Goal: Task Accomplishment & Management: Manage account settings

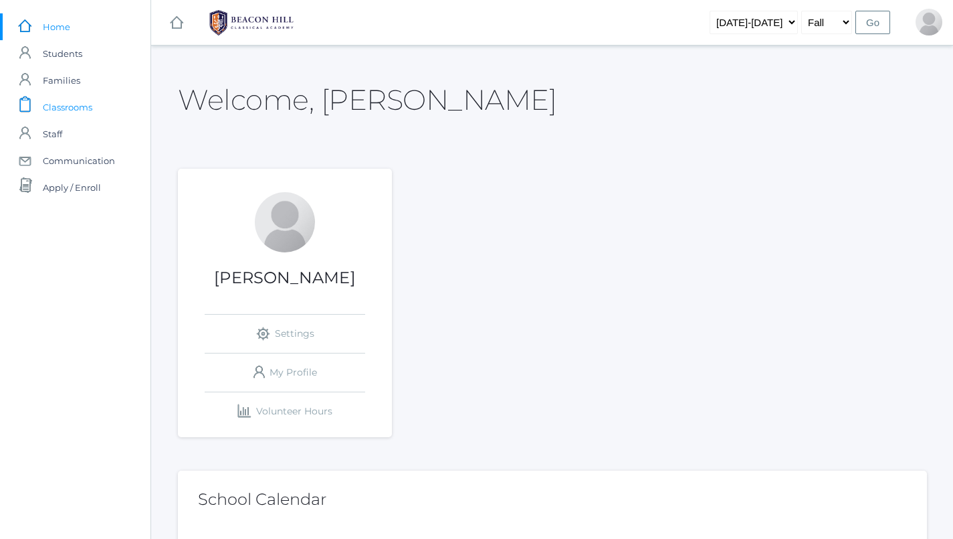
click at [80, 103] on span "Classrooms" at bounding box center [68, 107] width 50 height 27
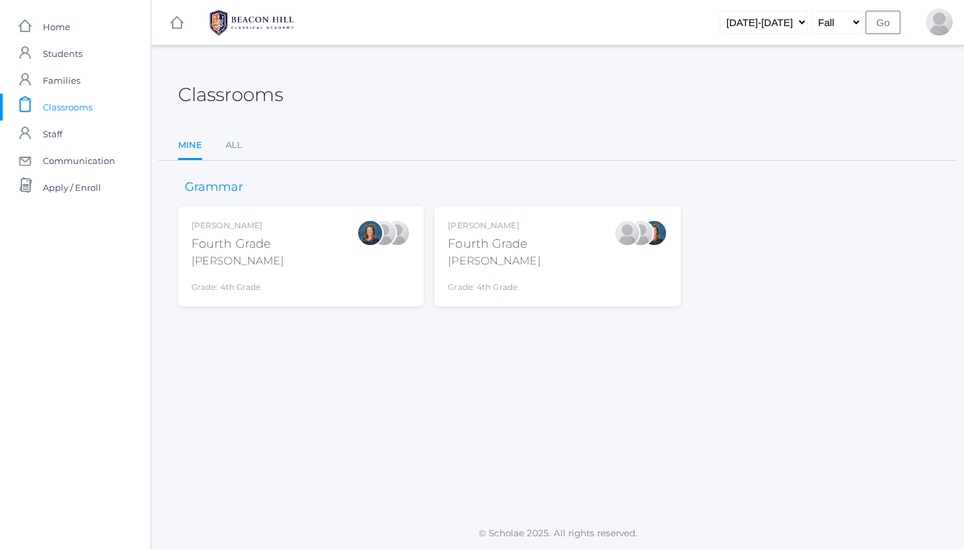
click at [521, 270] on div "Lydia Chaffin Fourth Grade Chaffin Grade: 4th Grade 04LA" at bounding box center [494, 256] width 92 height 74
click at [313, 248] on div "Ellie Bradley Fourth Grade Bradley Grade: 4th Grade 04LA" at bounding box center [300, 256] width 219 height 74
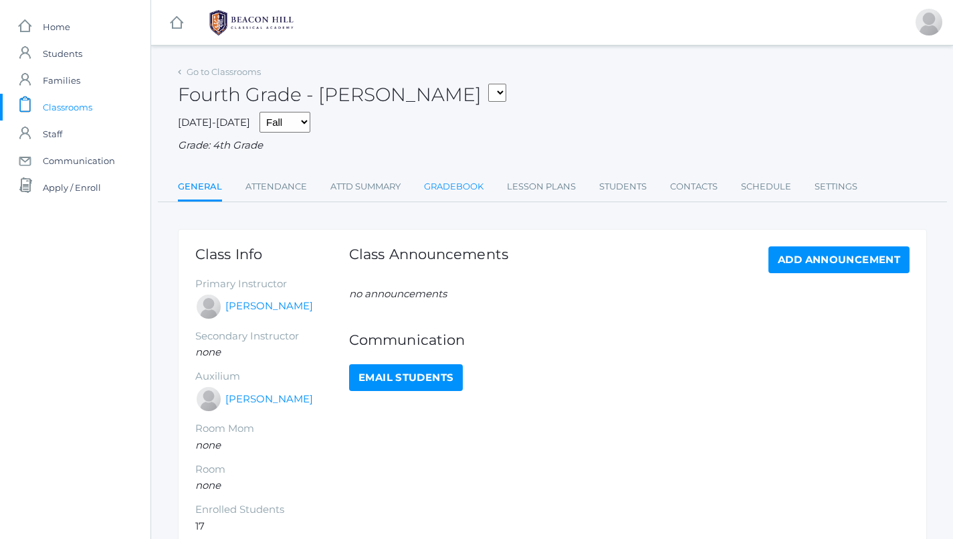
click at [455, 180] on link "Gradebook" at bounding box center [454, 186] width 60 height 27
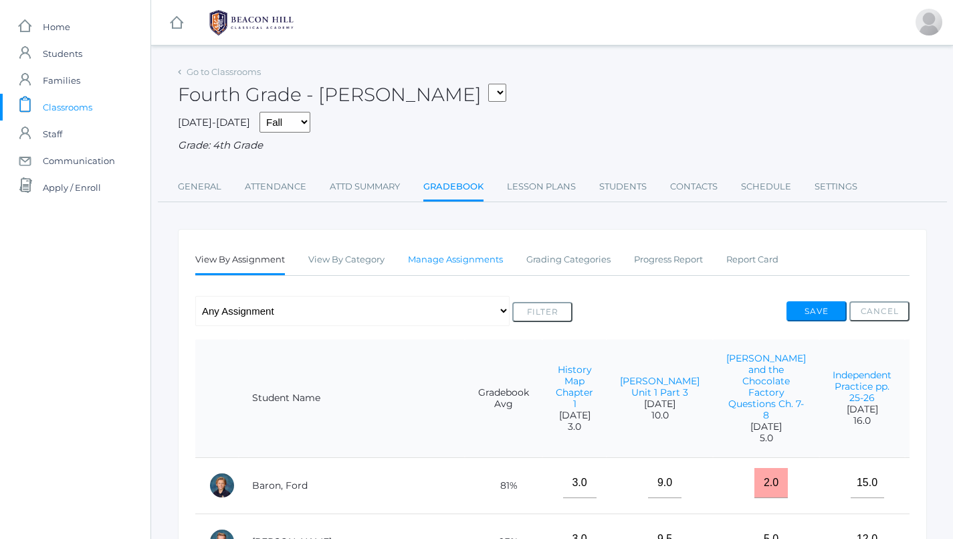
click at [456, 258] on link "Manage Assignments" at bounding box center [455, 259] width 95 height 27
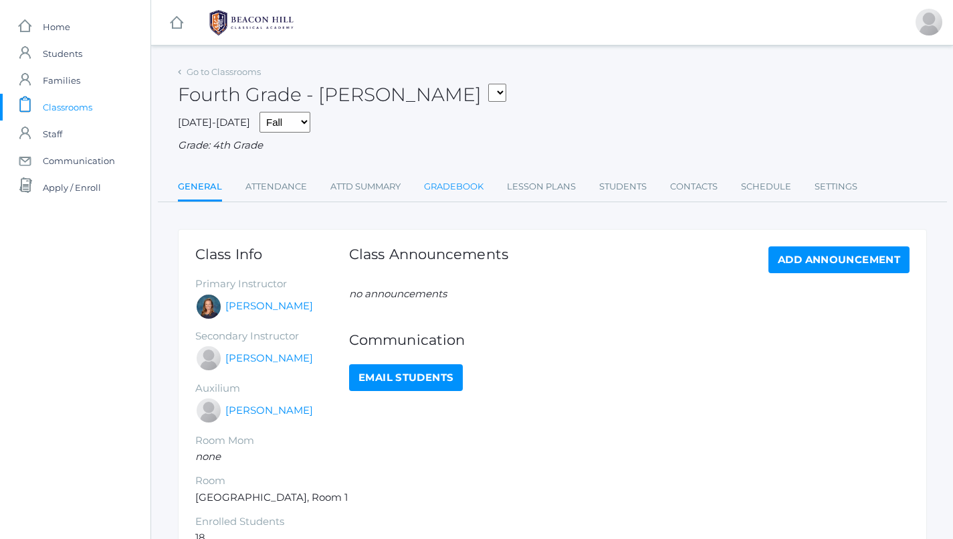
click at [462, 178] on link "Gradebook" at bounding box center [454, 186] width 60 height 27
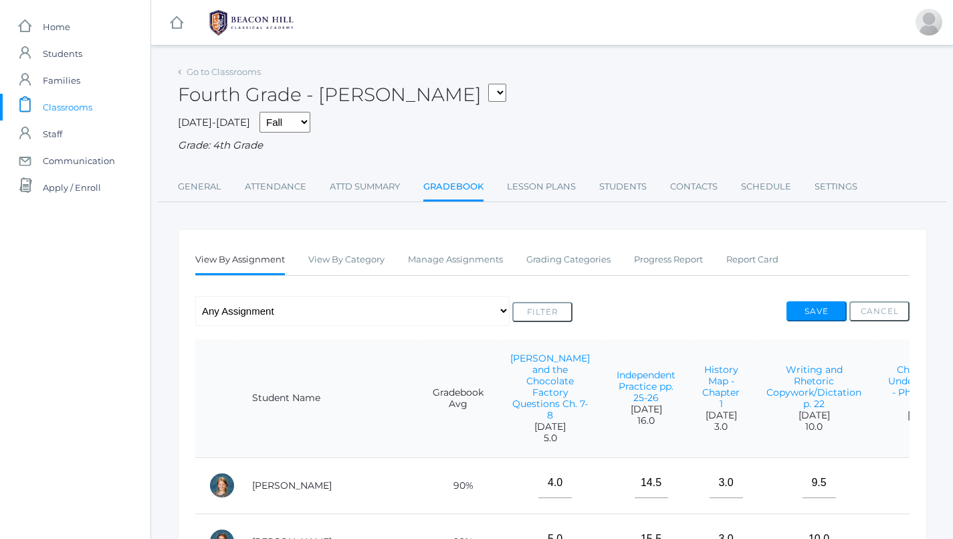
scroll to position [70, 0]
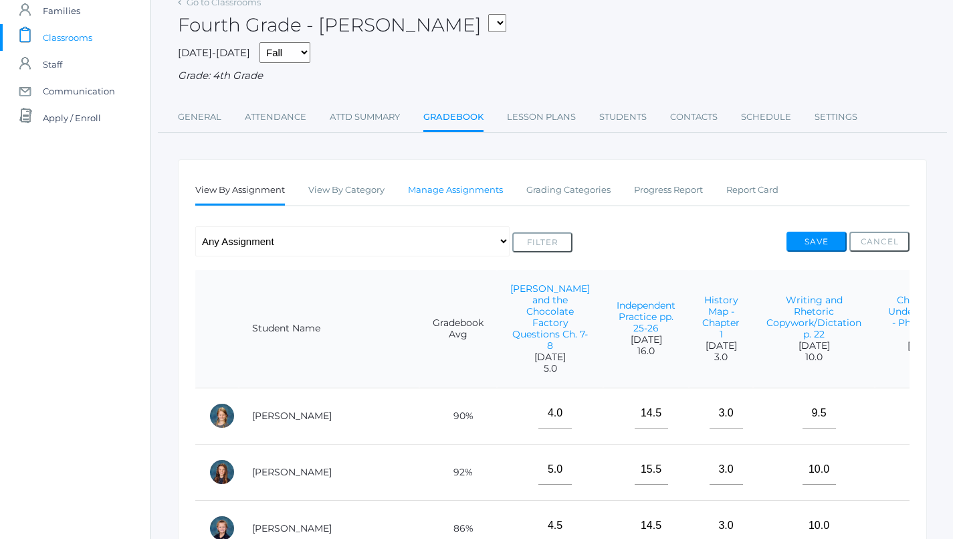
click at [436, 194] on link "Manage Assignments" at bounding box center [455, 190] width 95 height 27
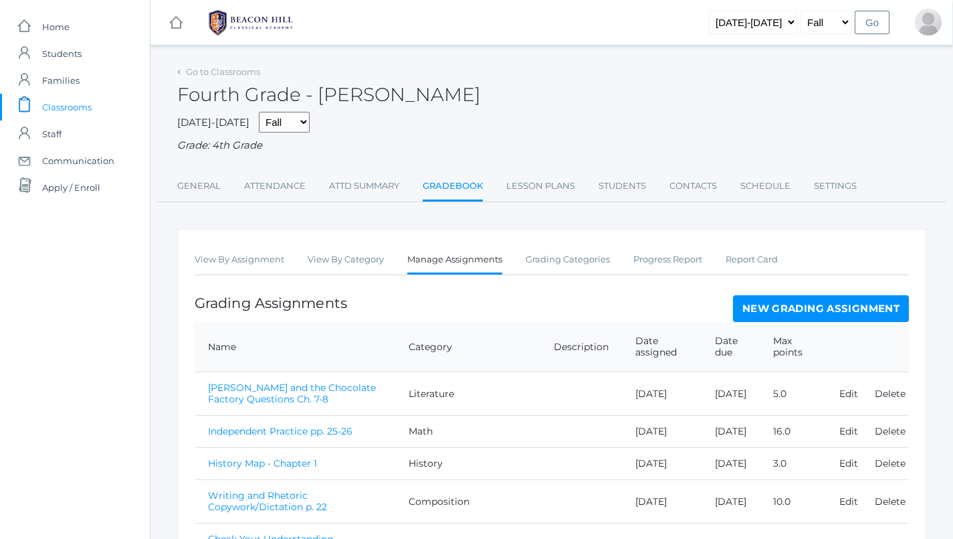
scroll to position [0, 1]
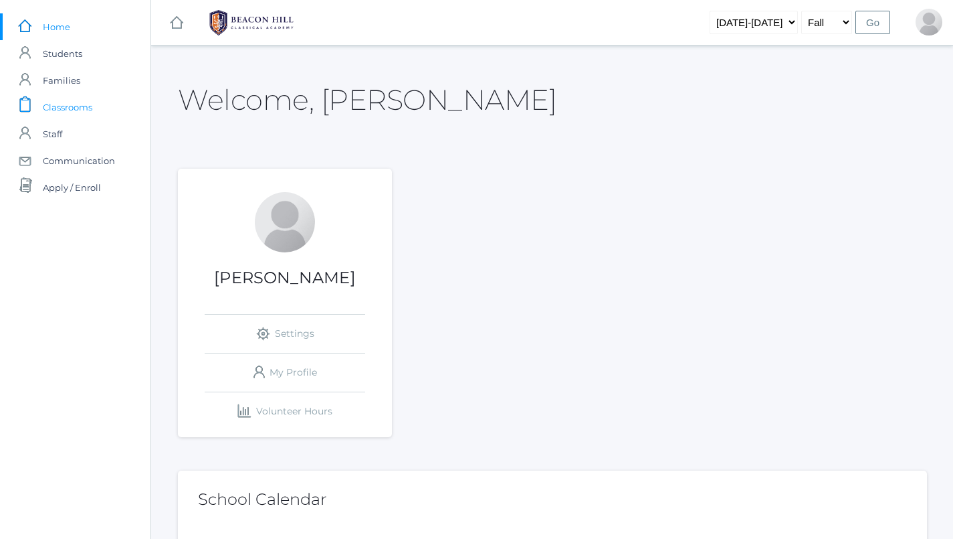
click at [66, 111] on span "Classrooms" at bounding box center [68, 107] width 50 height 27
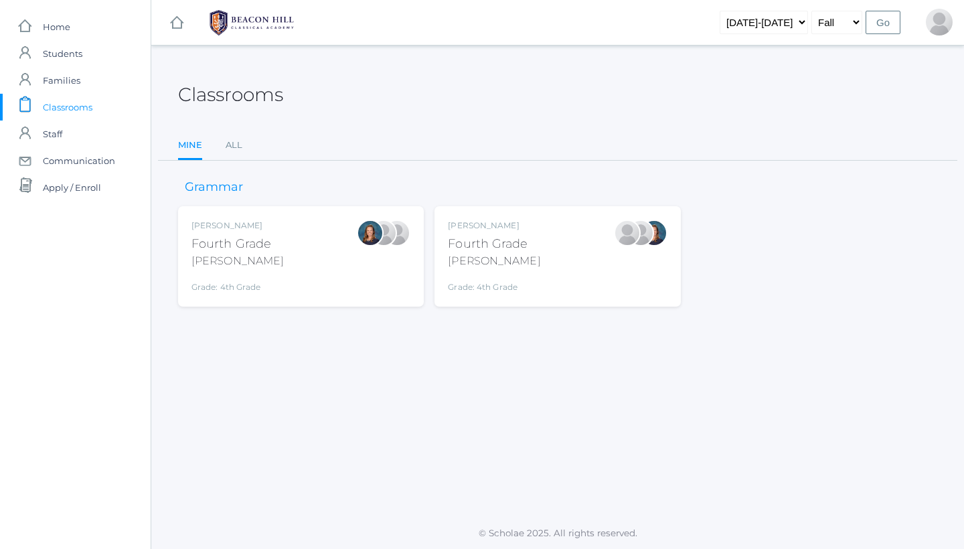
click at [502, 223] on div "Lydia Chaffin" at bounding box center [494, 225] width 92 height 12
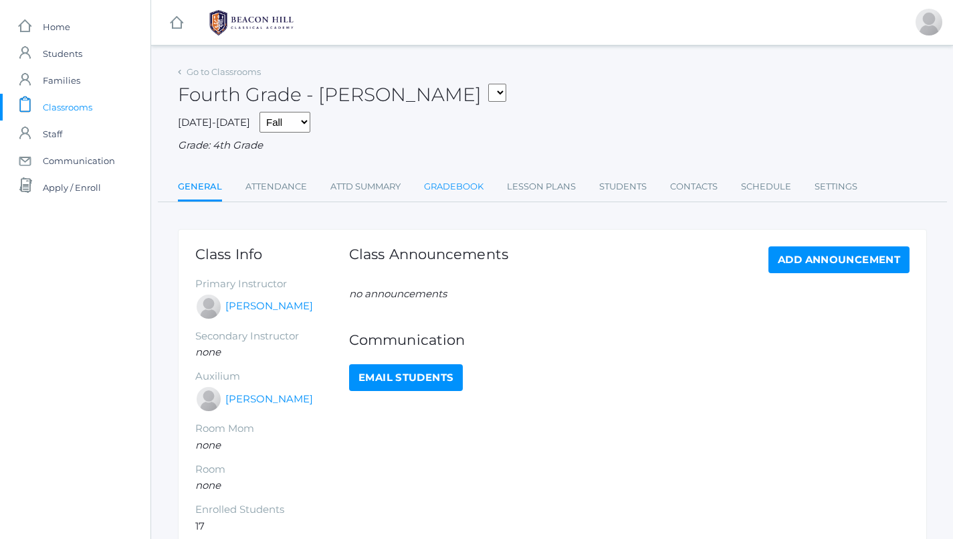
click at [474, 194] on link "Gradebook" at bounding box center [454, 186] width 60 height 27
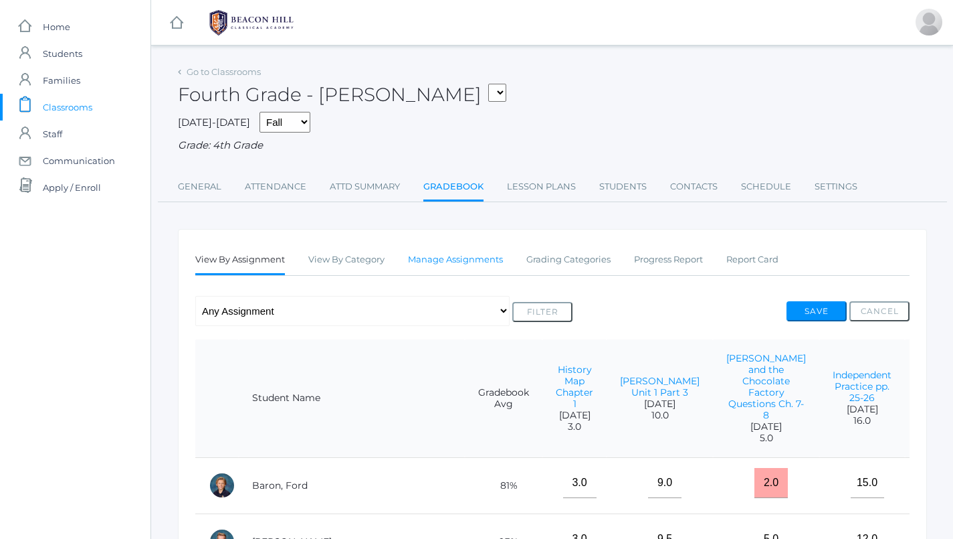
click at [454, 253] on link "Manage Assignments" at bounding box center [455, 259] width 95 height 27
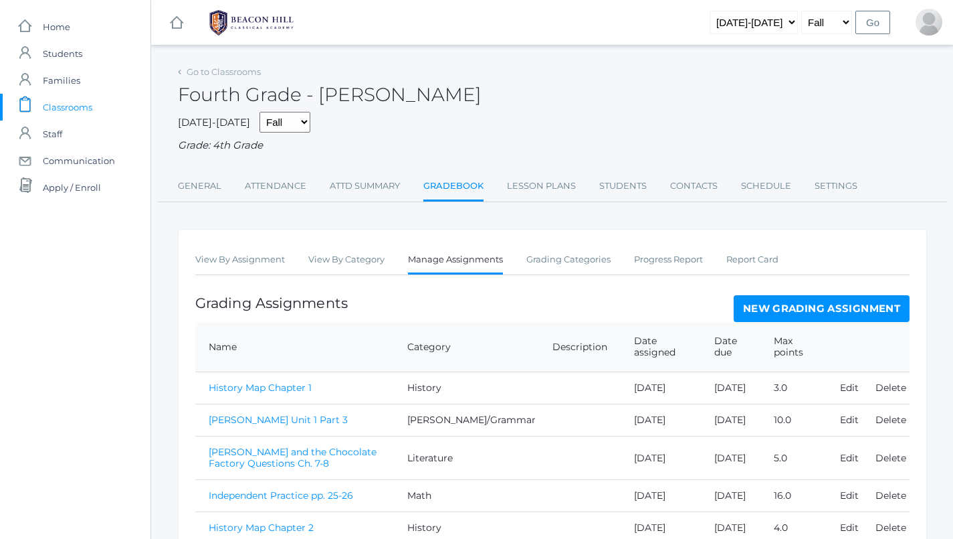
click at [768, 305] on link "New Grading Assignment" at bounding box center [822, 308] width 176 height 27
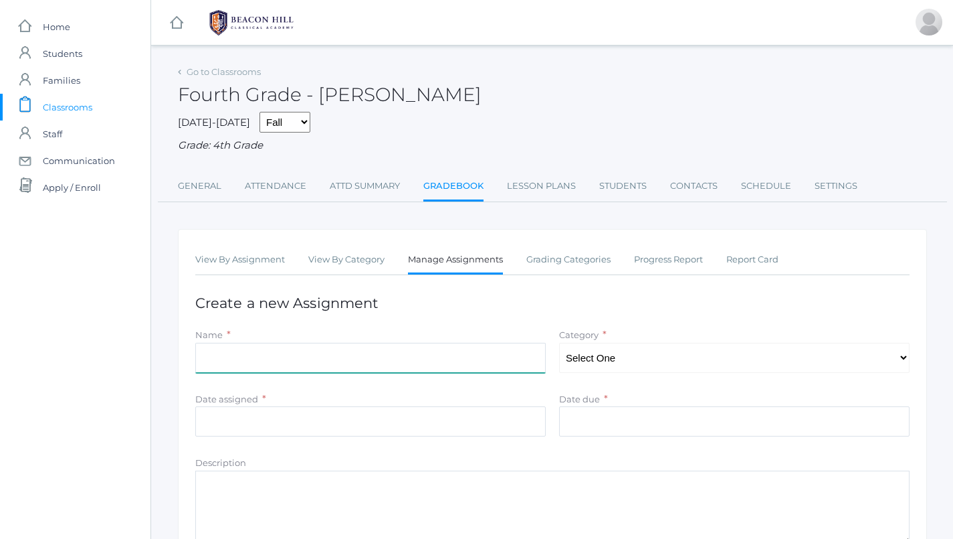
click at [372, 343] on input "Name" at bounding box center [370, 358] width 351 height 30
type input "Latin Quiz 1"
select select "1175"
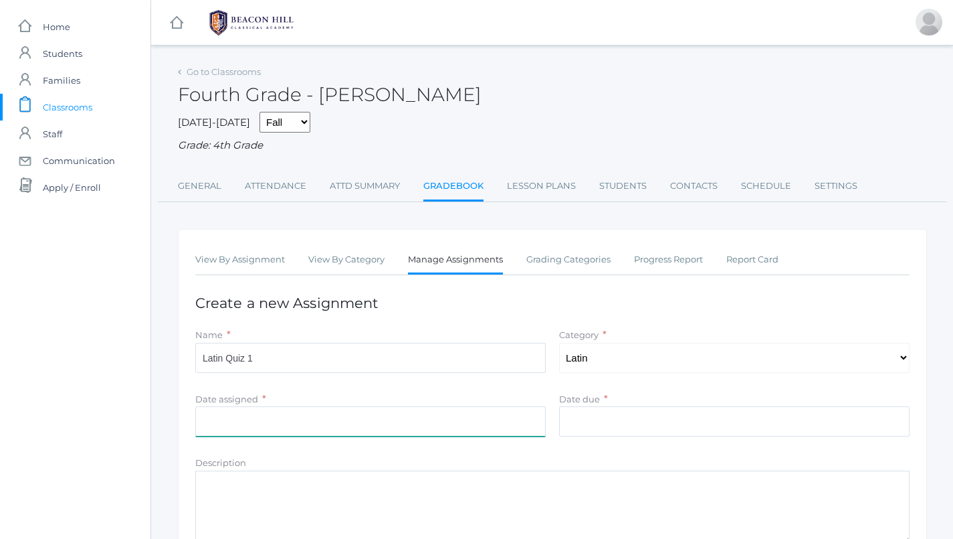
click at [498, 414] on input "Date assigned" at bounding box center [370, 421] width 351 height 30
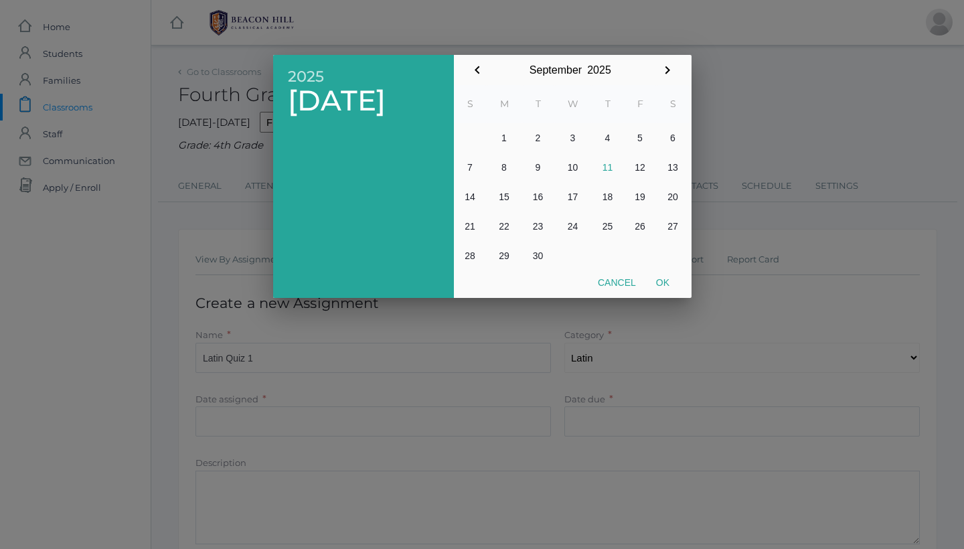
click at [573, 170] on button "10" at bounding box center [572, 167] width 37 height 29
click at [666, 281] on button "Ok" at bounding box center [662, 282] width 33 height 24
type input "2025-09-10"
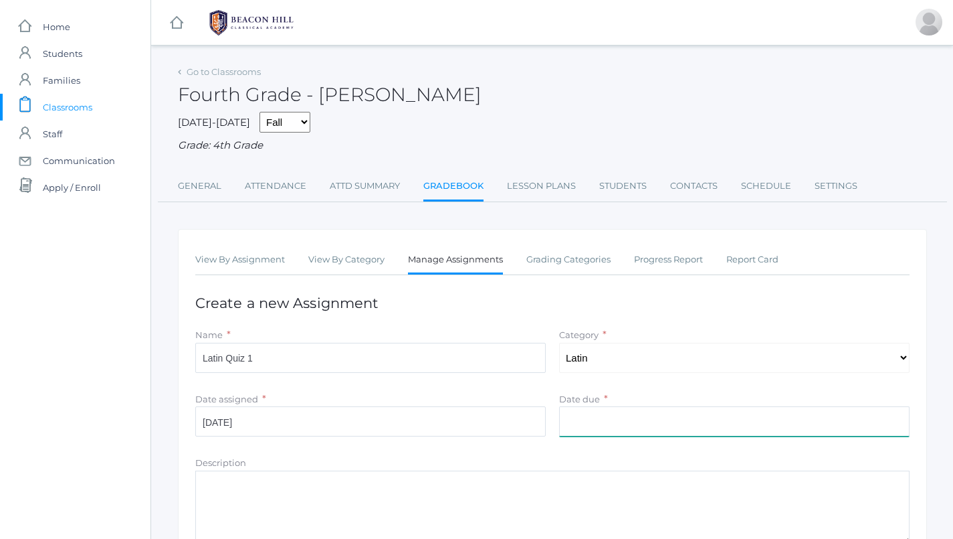
click at [652, 408] on input "Date due" at bounding box center [734, 421] width 351 height 30
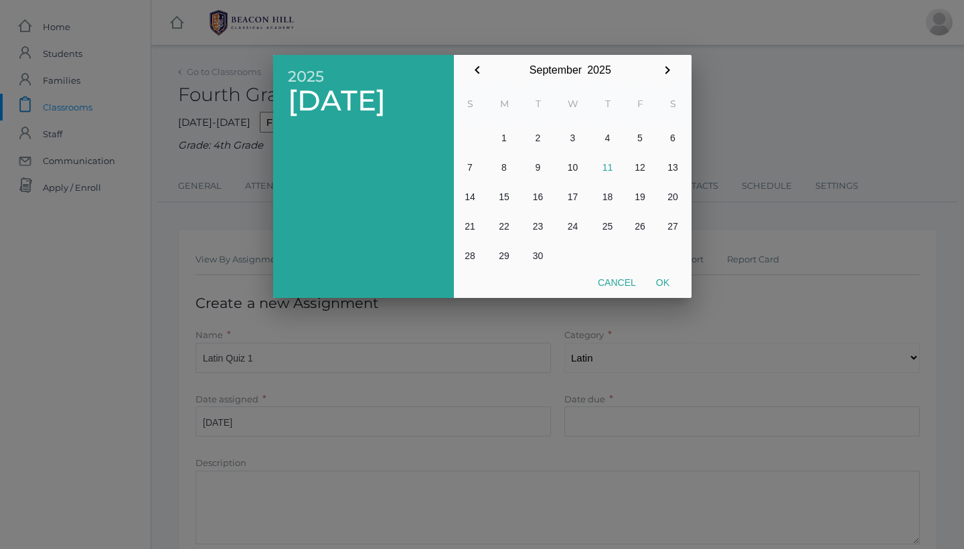
click at [575, 165] on button "10" at bounding box center [572, 167] width 37 height 29
click at [664, 287] on button "Ok" at bounding box center [662, 282] width 33 height 24
type input "2025-09-10"
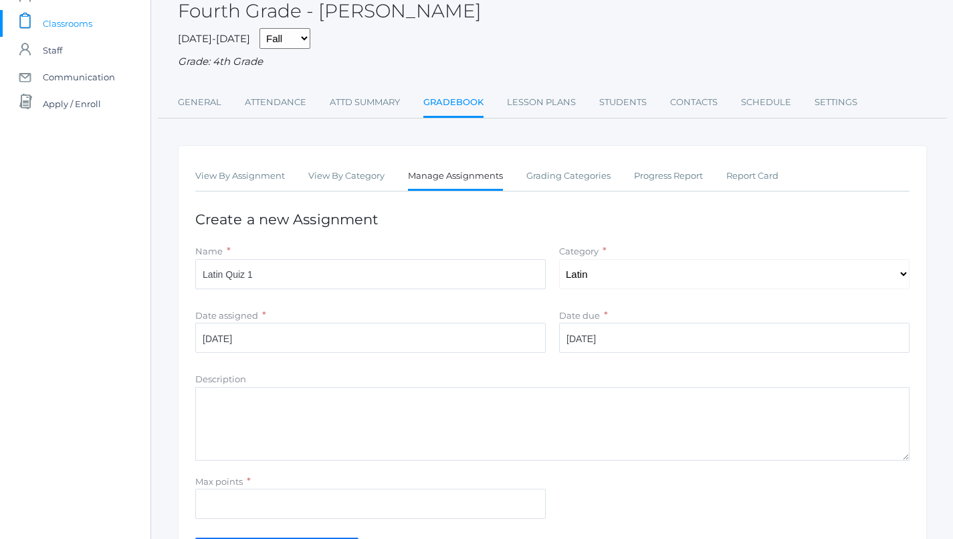
scroll to position [132, 0]
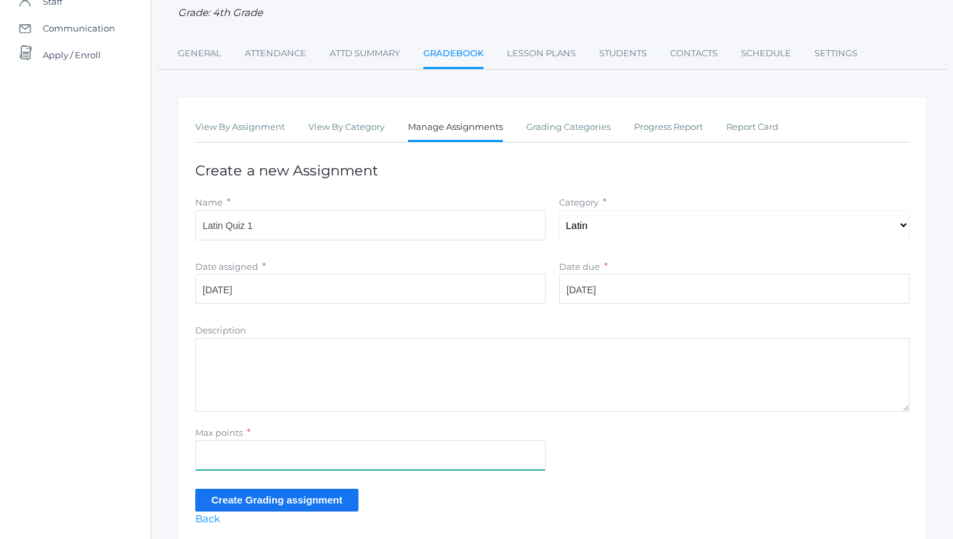
click at [398, 445] on input "Max points" at bounding box center [370, 455] width 351 height 30
type input "16"
click at [295, 491] on input "Create Grading assignment" at bounding box center [276, 499] width 163 height 22
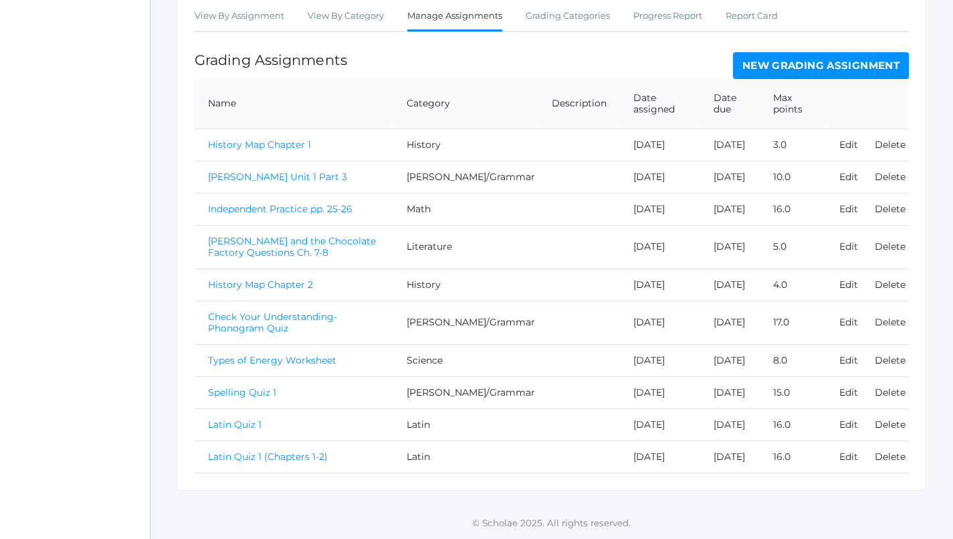
scroll to position [332, 1]
click at [901, 462] on link "Delete" at bounding box center [890, 456] width 31 height 12
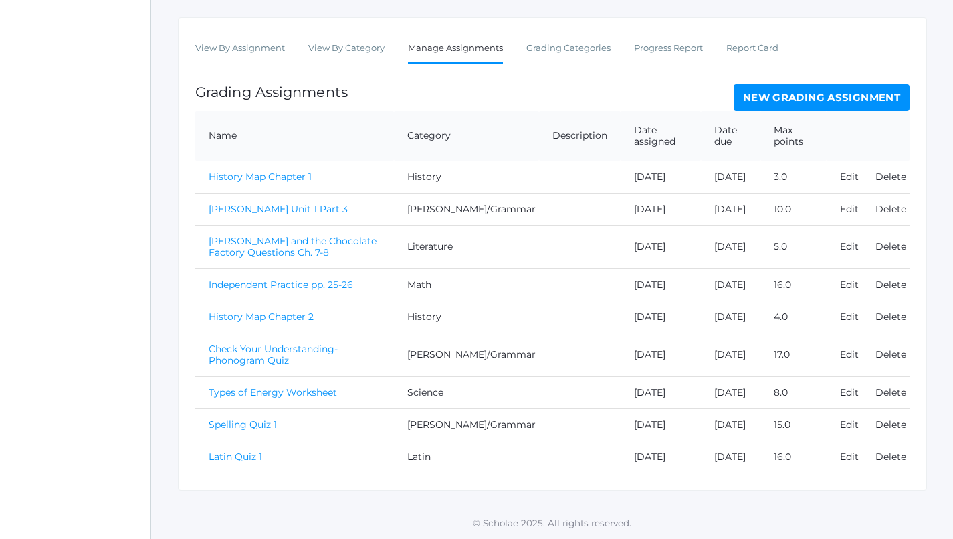
scroll to position [314, 0]
click at [225, 452] on link "Latin Quiz 1" at bounding box center [236, 456] width 54 height 12
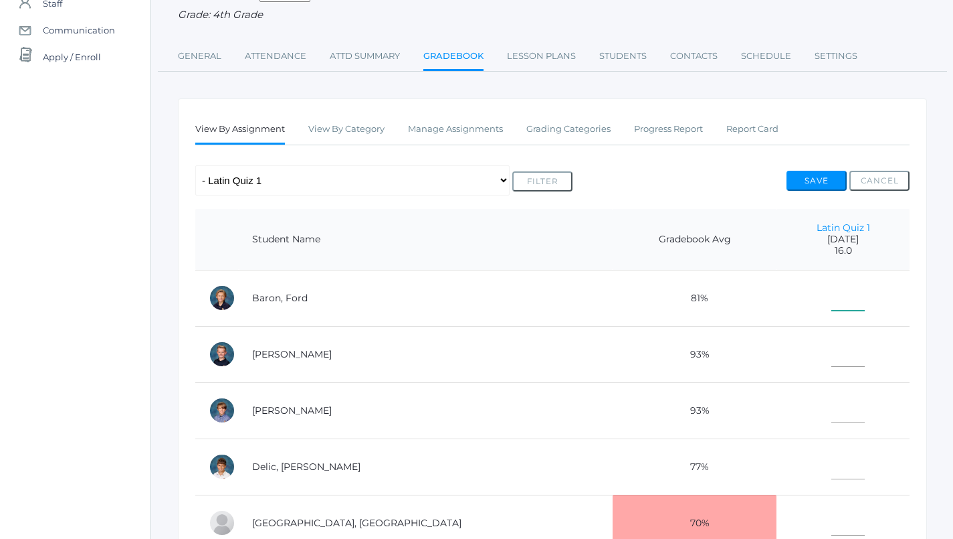
click at [832, 300] on input"] "text" at bounding box center [848, 295] width 33 height 30
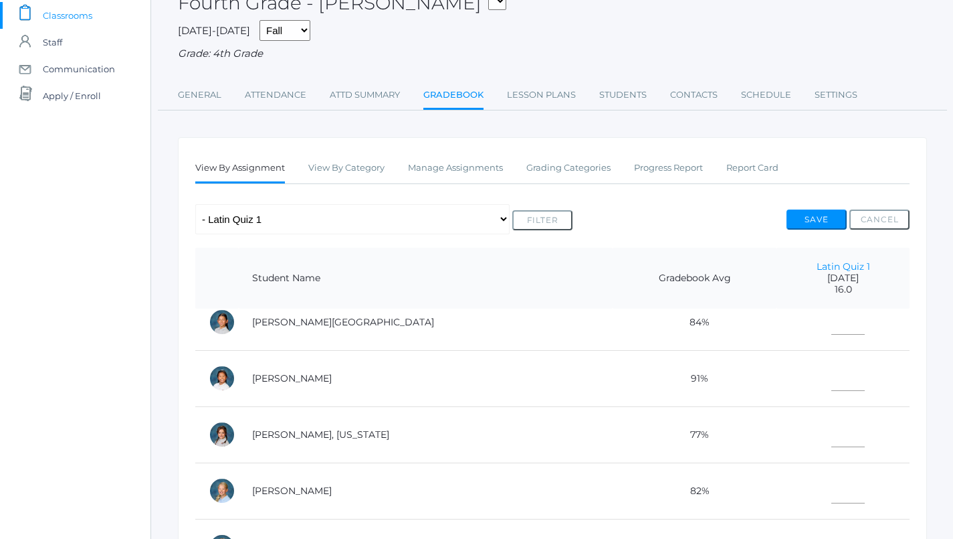
scroll to position [368, 0]
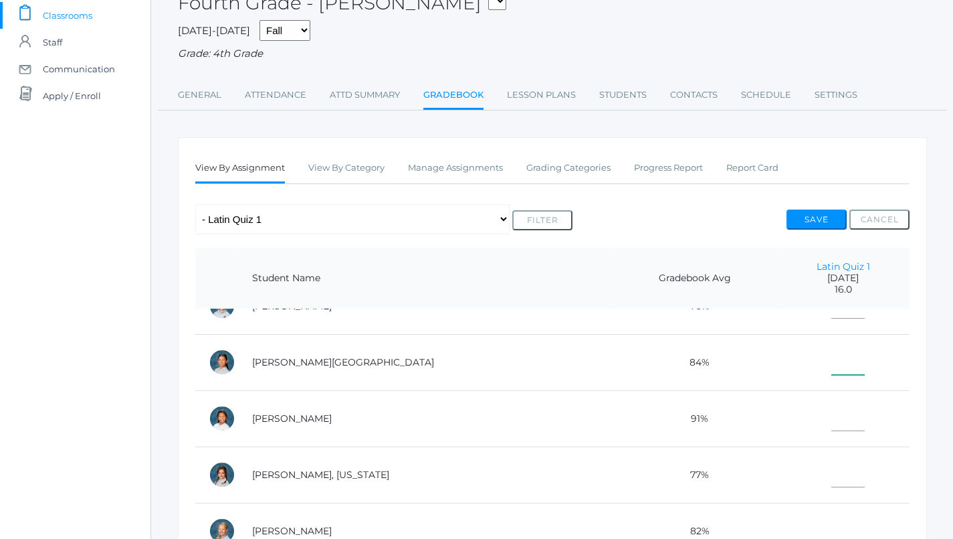
click at [832, 356] on input"] "text" at bounding box center [848, 360] width 33 height 30
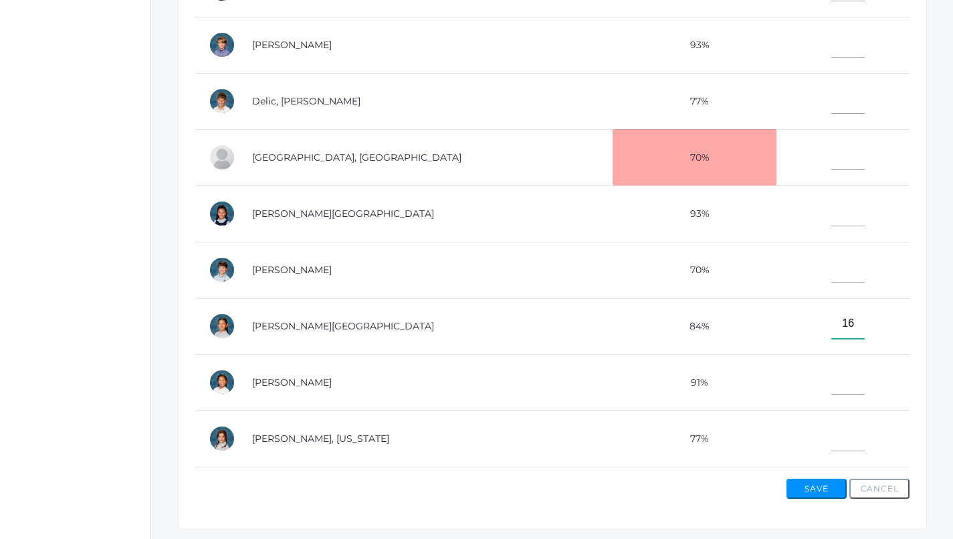
scroll to position [71, 0]
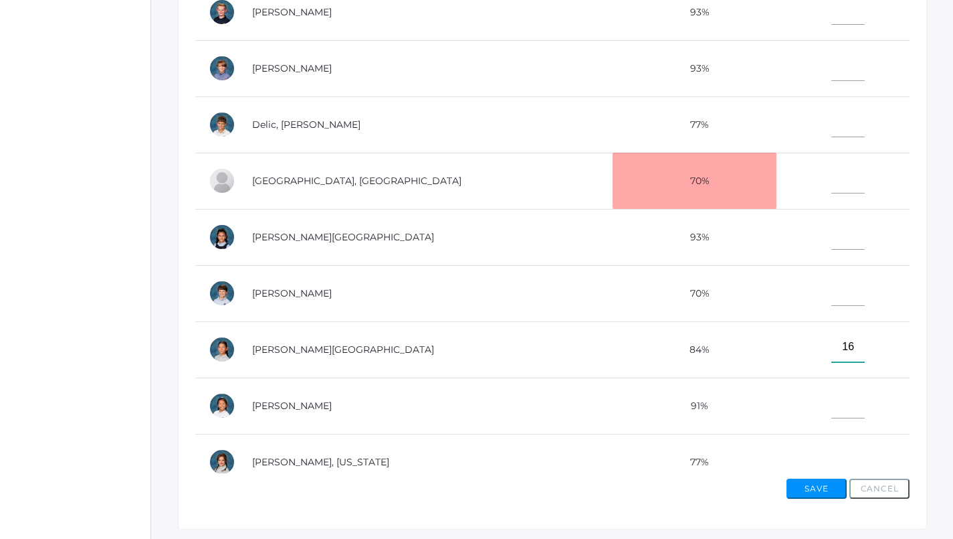
type input"] "16"
click at [832, 182] on input"] "text" at bounding box center [848, 178] width 33 height 30
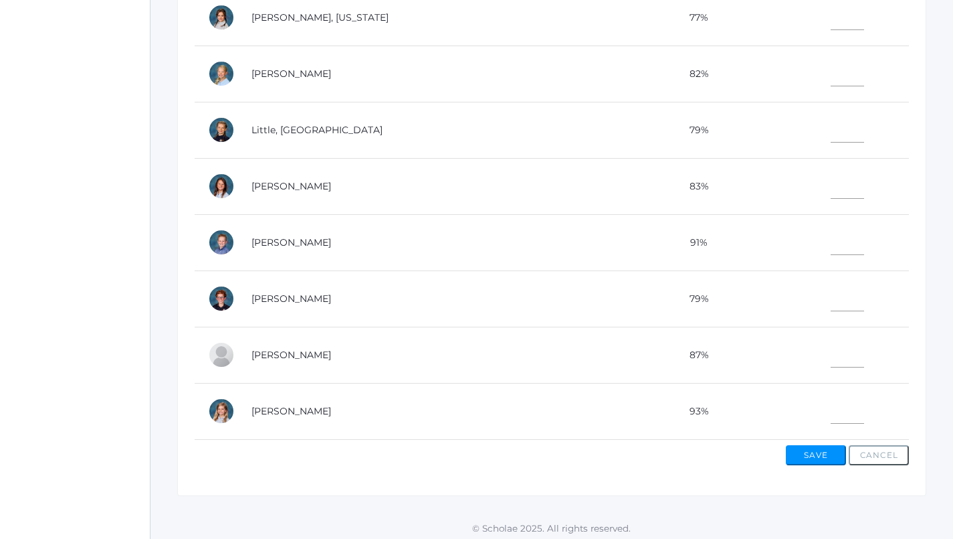
scroll to position [489, 0]
type input"] "7"
click at [831, 284] on input"] "text" at bounding box center [847, 296] width 33 height 30
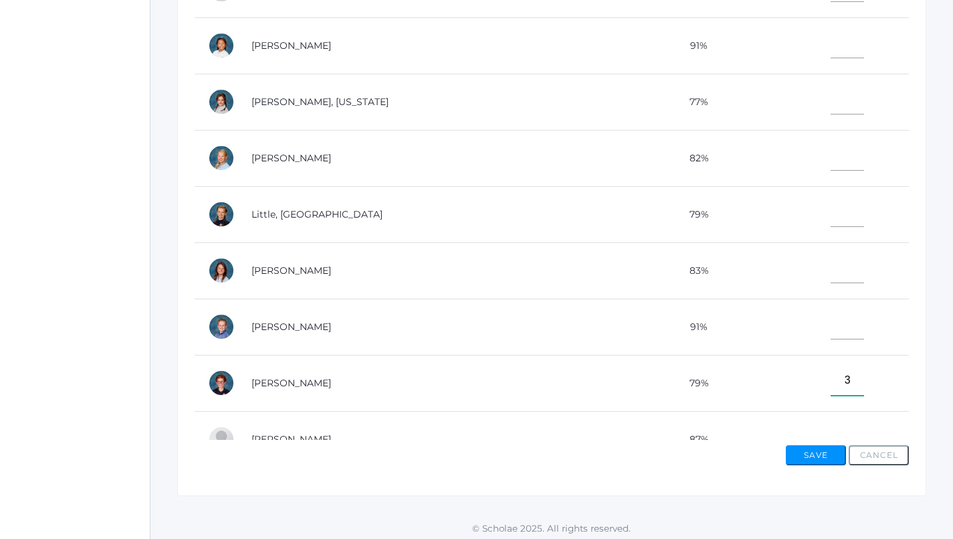
scroll to position [392, 0]
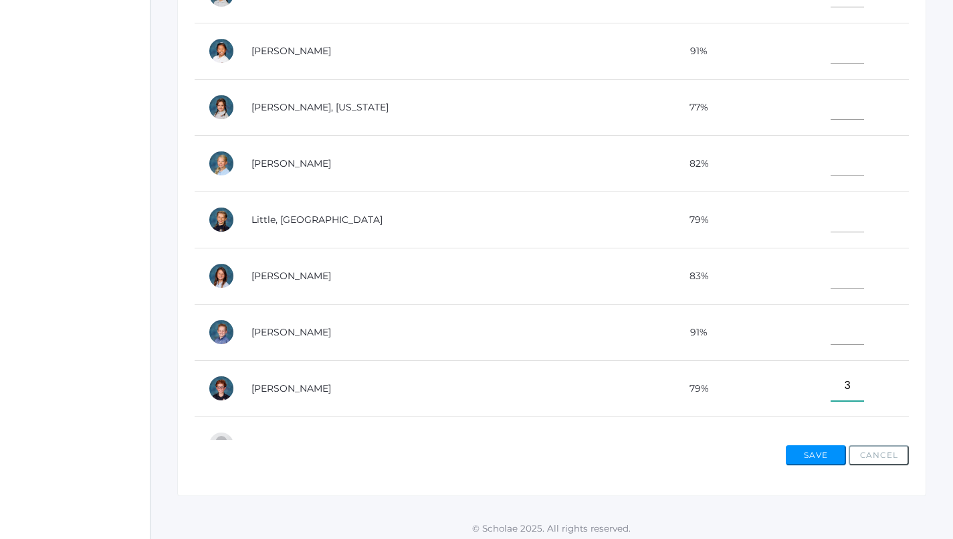
type input"] "3"
click at [831, 266] on input"] "text" at bounding box center [847, 273] width 33 height 30
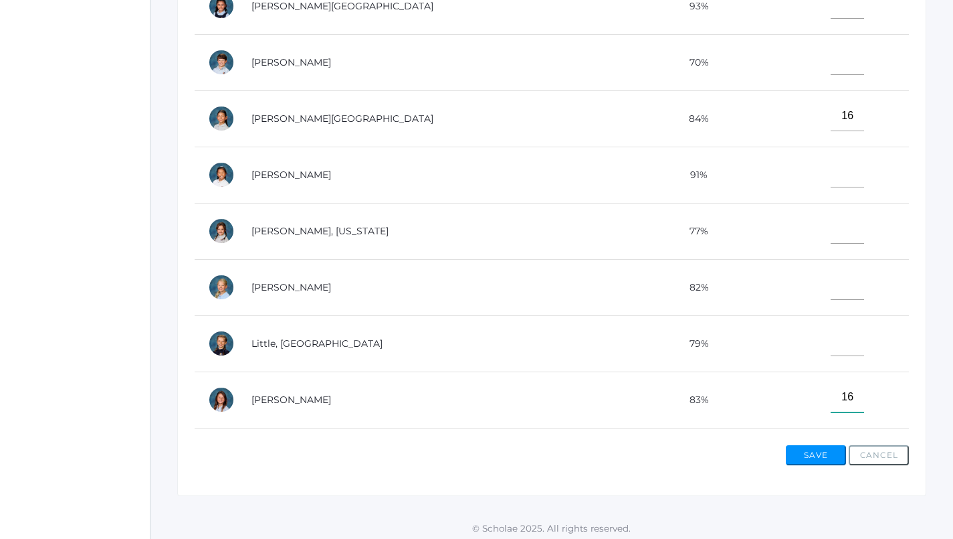
scroll to position [240, 0]
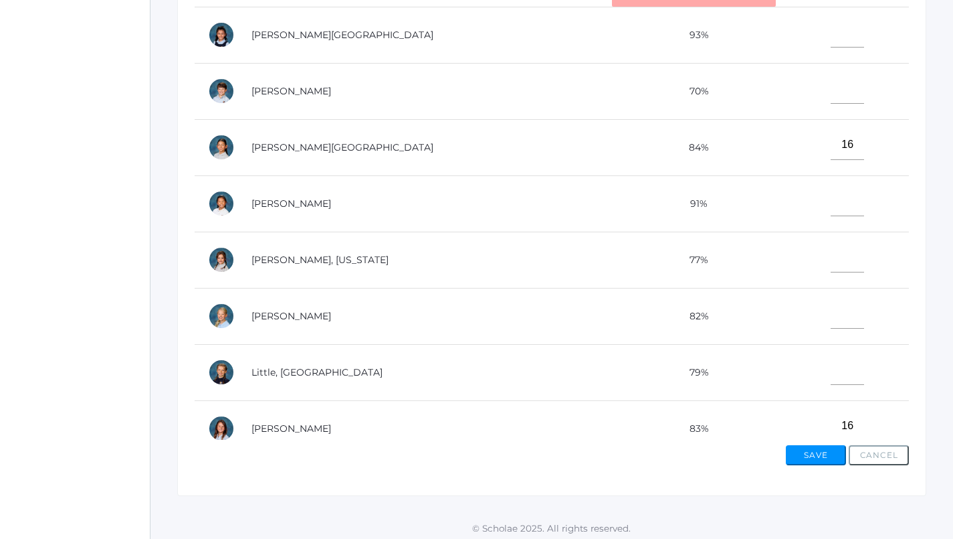
type input"] "16"
click at [831, 264] on input"] "text" at bounding box center [847, 257] width 33 height 30
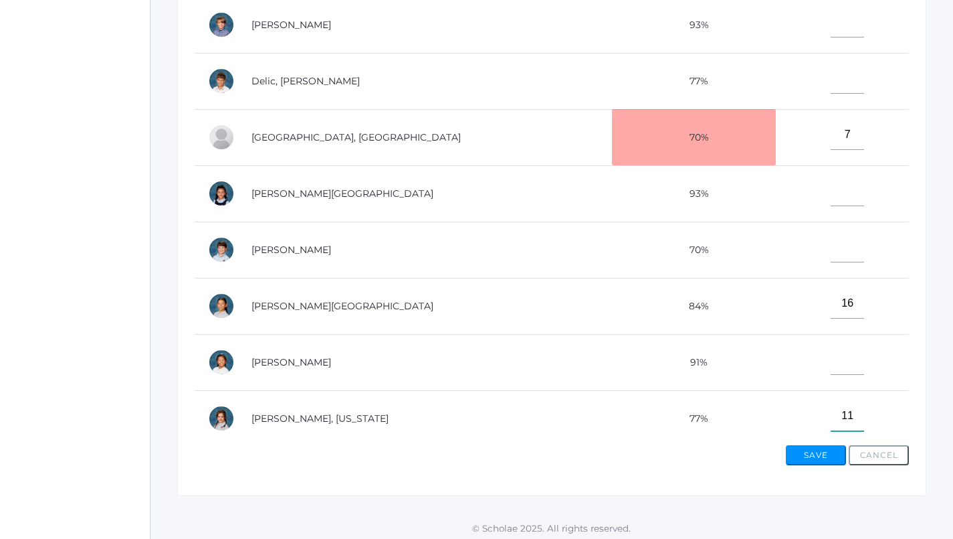
scroll to position [76, 0]
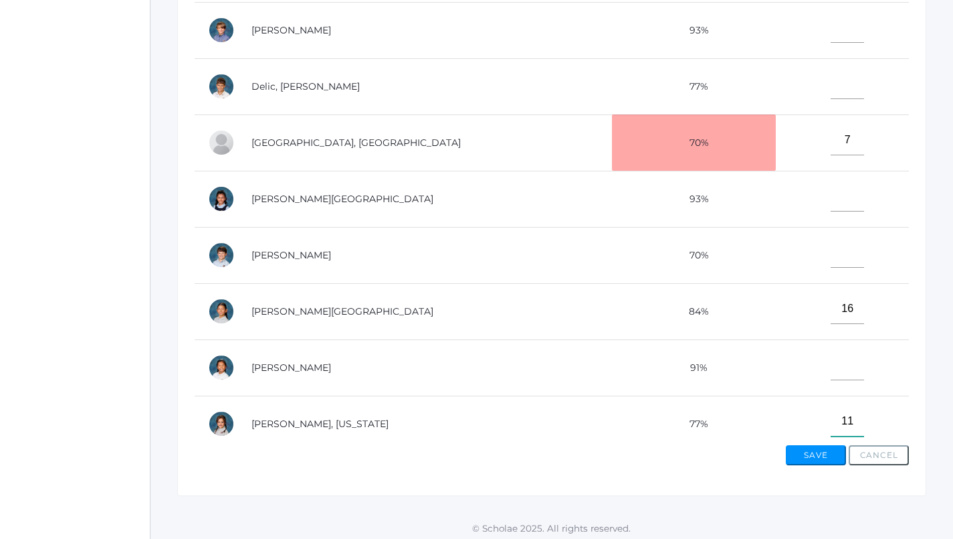
type input"] "11"
click at [831, 85] on input"] "text" at bounding box center [847, 84] width 33 height 30
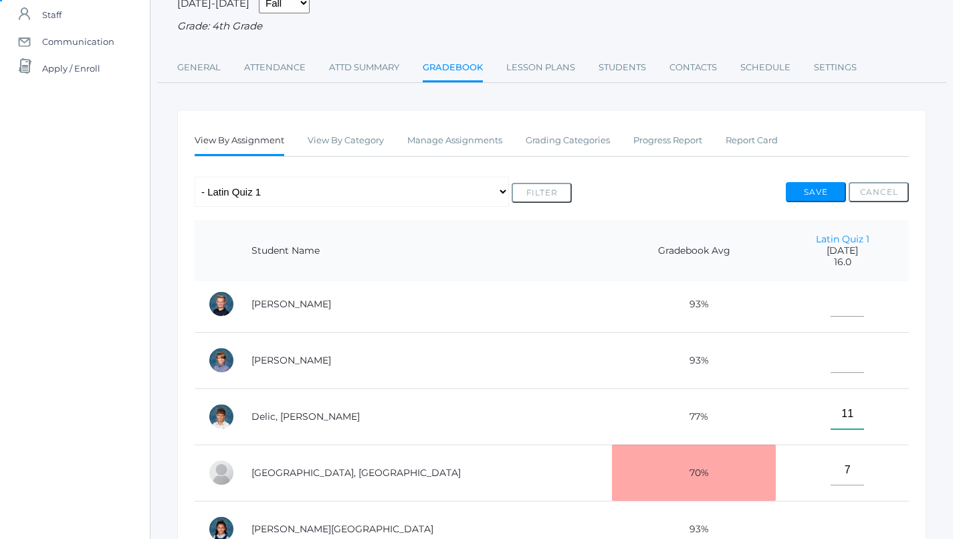
scroll to position [60, 0]
type input"] "11"
click at [831, 359] on input"] "text" at bounding box center [847, 359] width 33 height 30
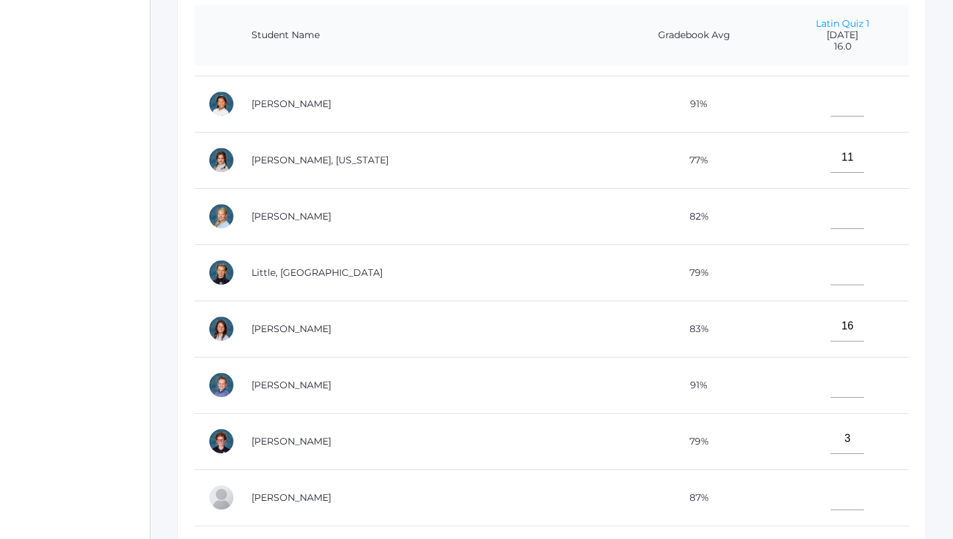
scroll to position [470, 0]
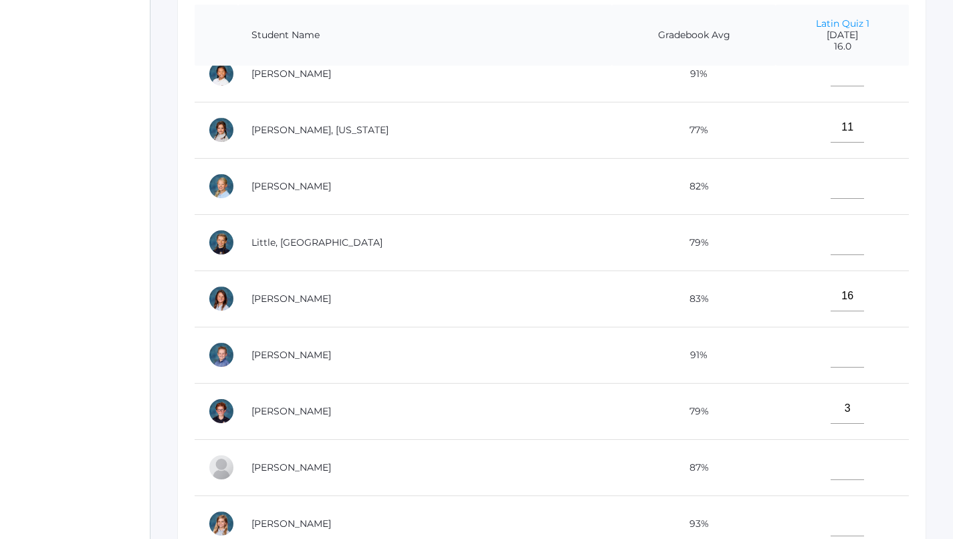
type input"] "13"
click at [831, 238] on input"] "text" at bounding box center [847, 240] width 33 height 30
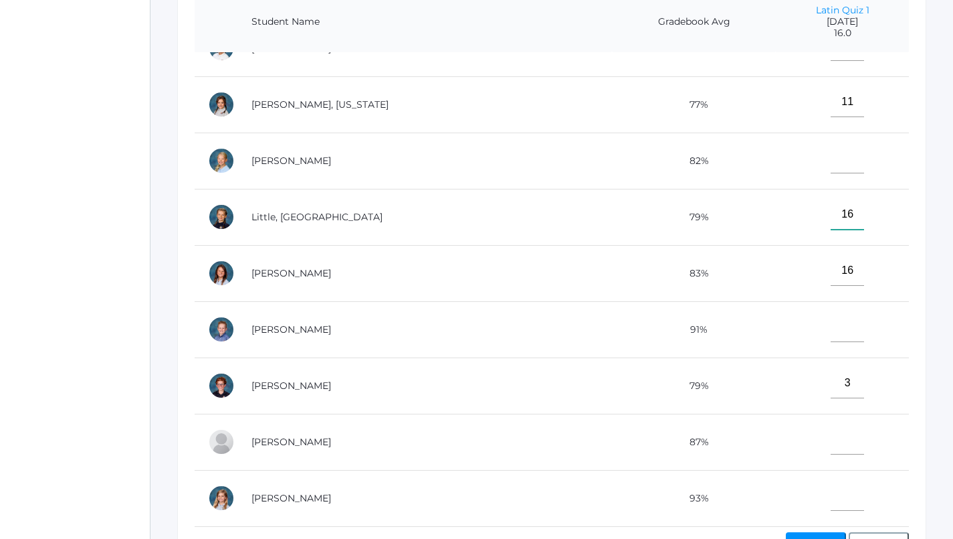
scroll to position [357, 1]
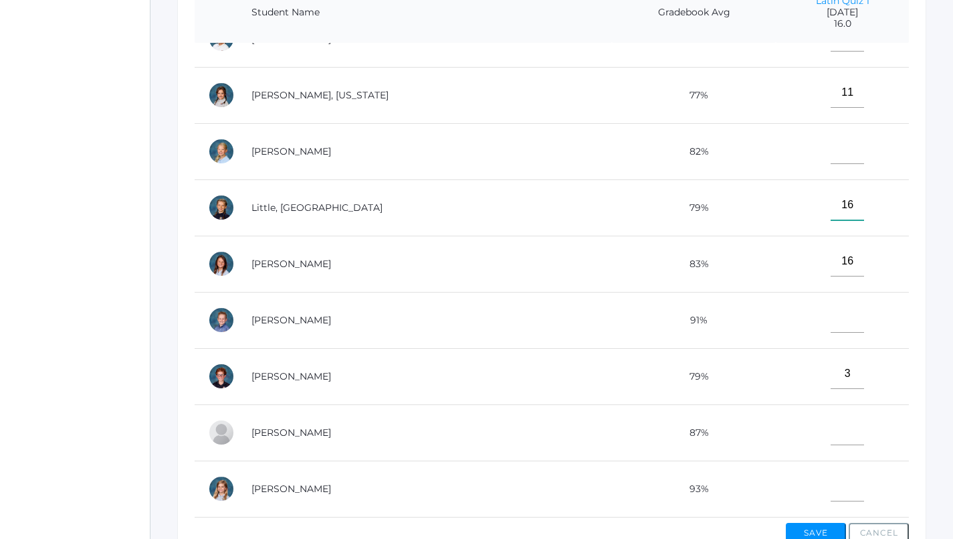
type input"] "16"
click at [831, 415] on input"] "text" at bounding box center [847, 430] width 33 height 30
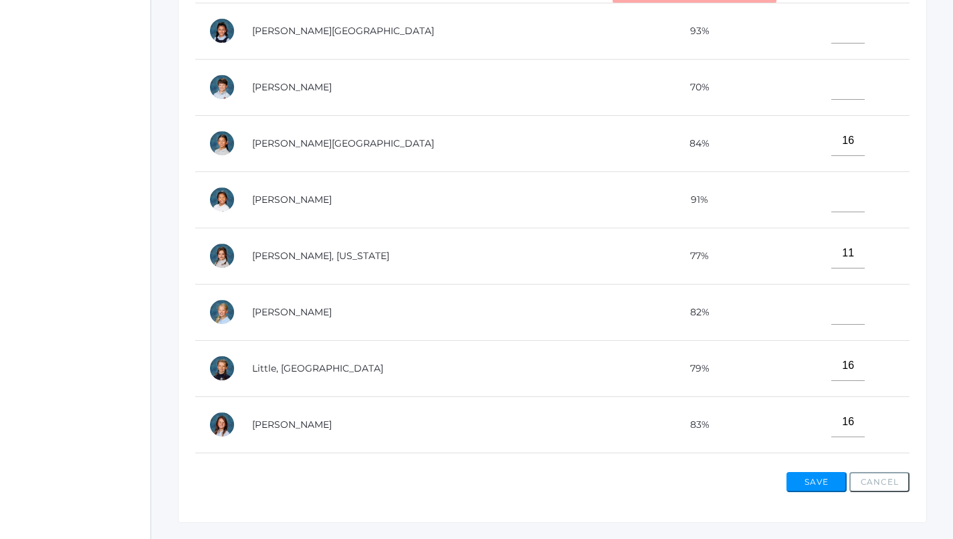
scroll to position [232, 0]
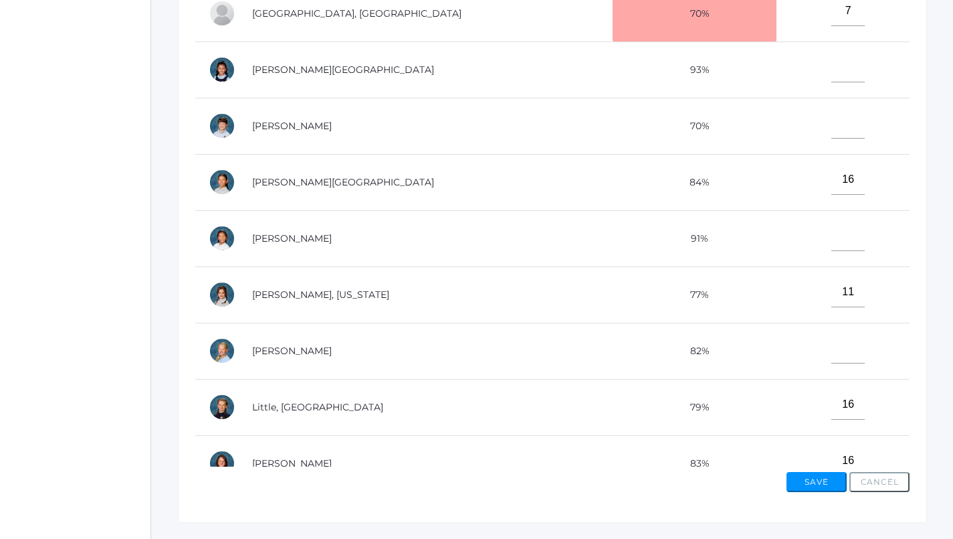
type input"] "12"
click at [832, 122] on input"] "text" at bounding box center [848, 123] width 33 height 30
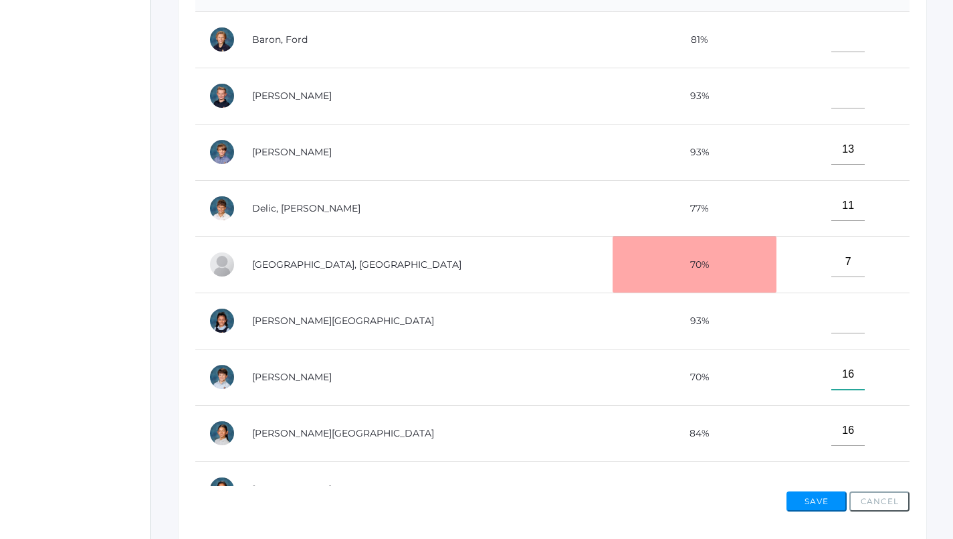
scroll to position [368, 0]
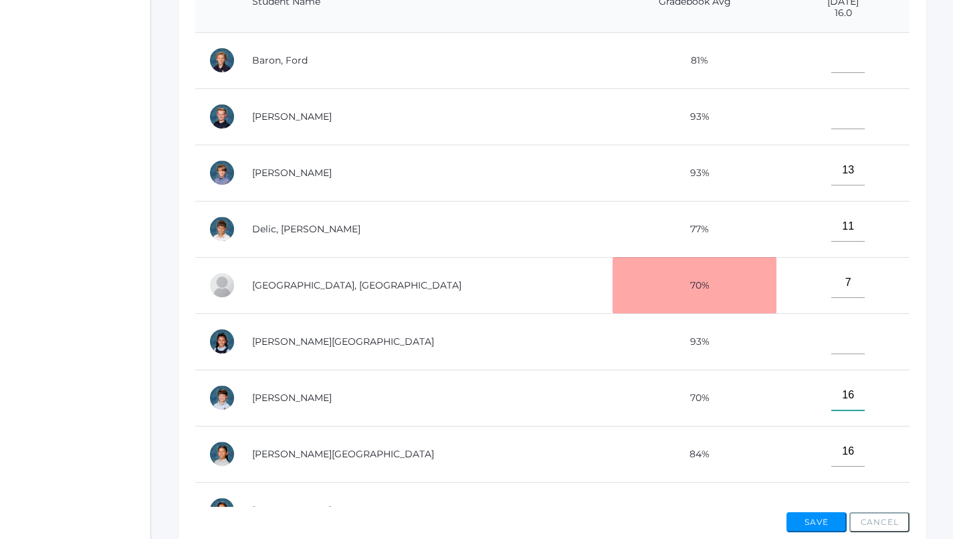
type input"] "16"
click at [832, 62] on input"] "text" at bounding box center [848, 58] width 33 height 30
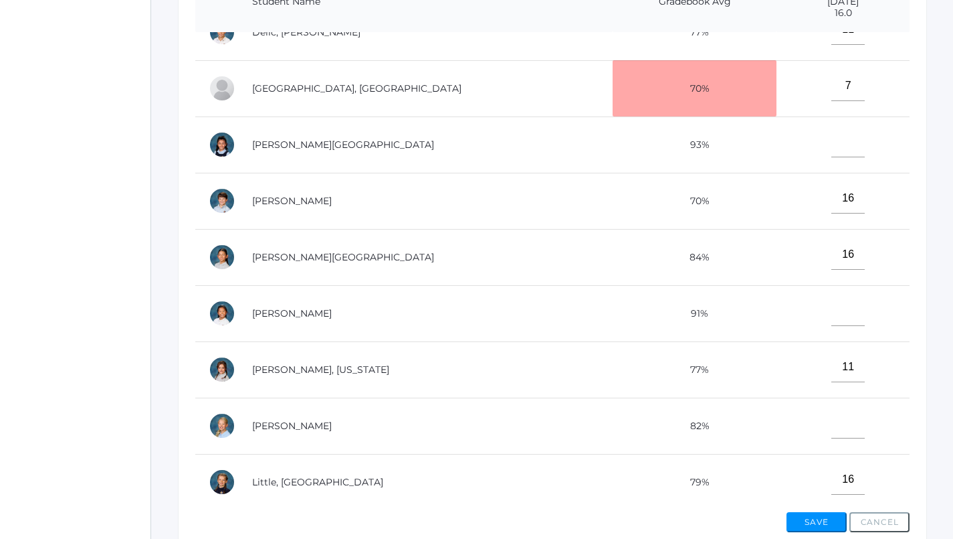
scroll to position [223, 0]
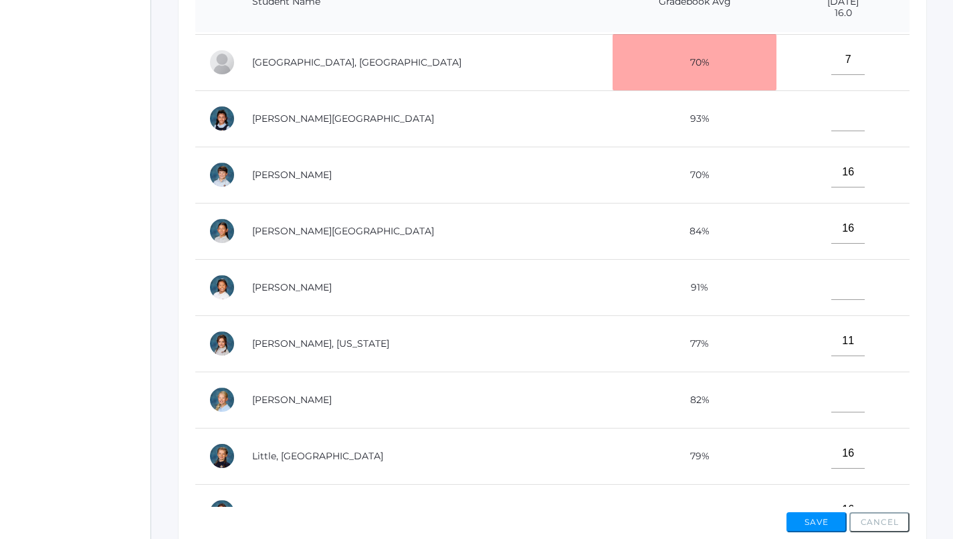
type input"] "16"
click at [832, 290] on input"] "text" at bounding box center [848, 285] width 33 height 30
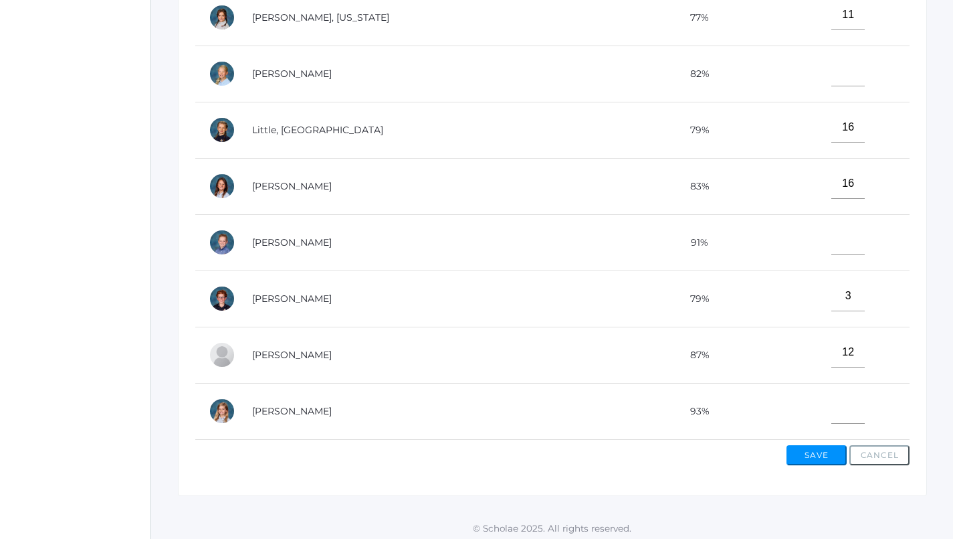
scroll to position [435, 0]
type input"] "16"
click at [832, 393] on input"] "text" at bounding box center [848, 408] width 33 height 30
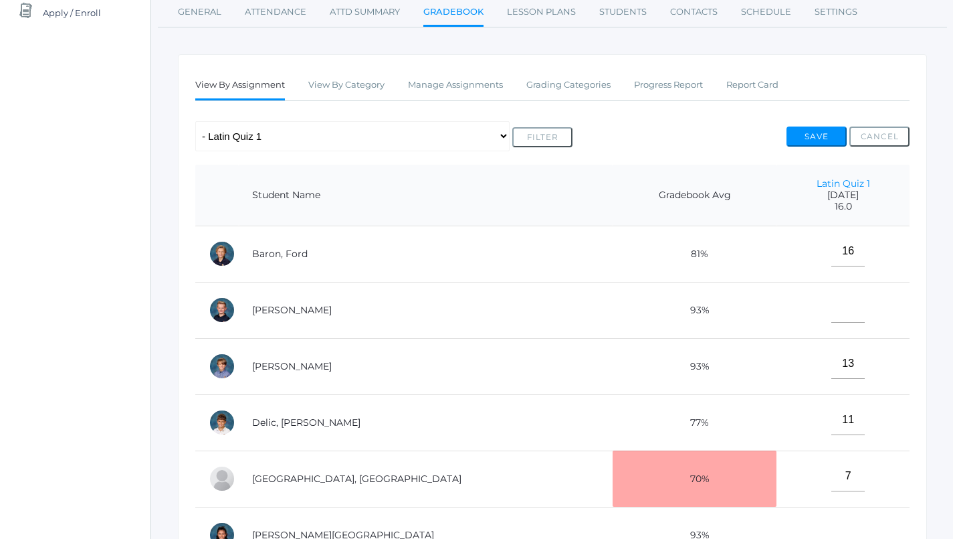
scroll to position [0, 0]
type input"] "16"
click at [832, 306] on input"] "text" at bounding box center [848, 307] width 33 height 30
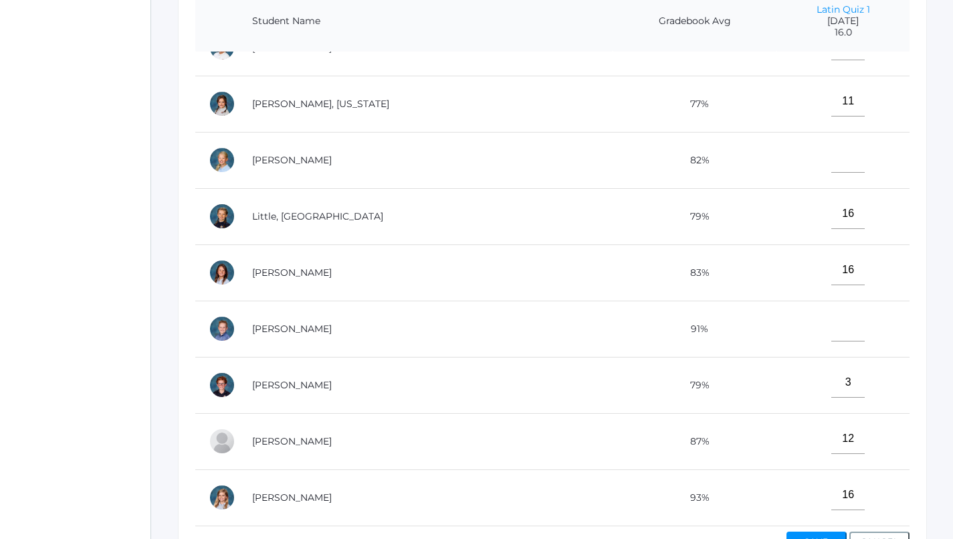
scroll to position [352, 0]
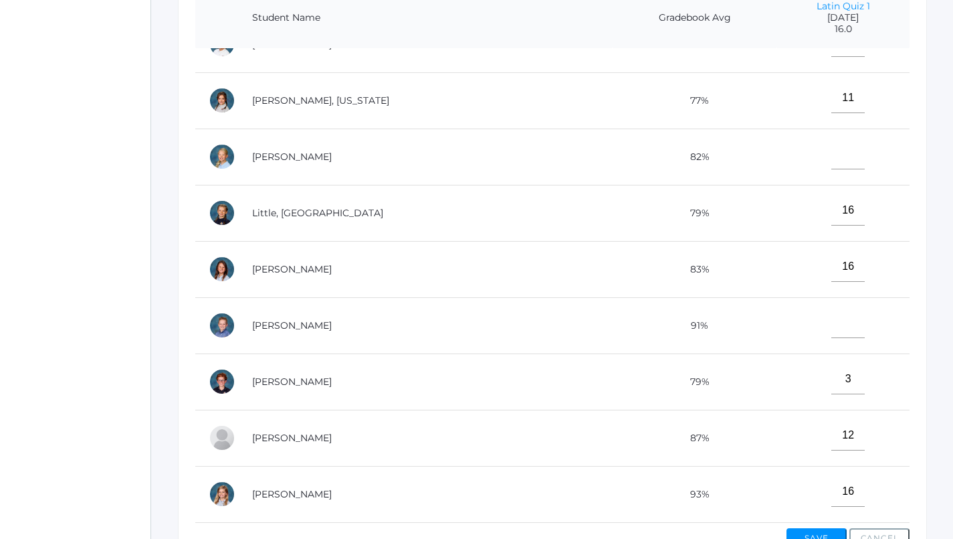
type input"] "14"
click at [832, 313] on input"] "text" at bounding box center [848, 323] width 33 height 30
type input"] "14"
click at [802, 157] on td at bounding box center [843, 156] width 133 height 56
click at [832, 152] on input"] "text" at bounding box center [848, 154] width 33 height 30
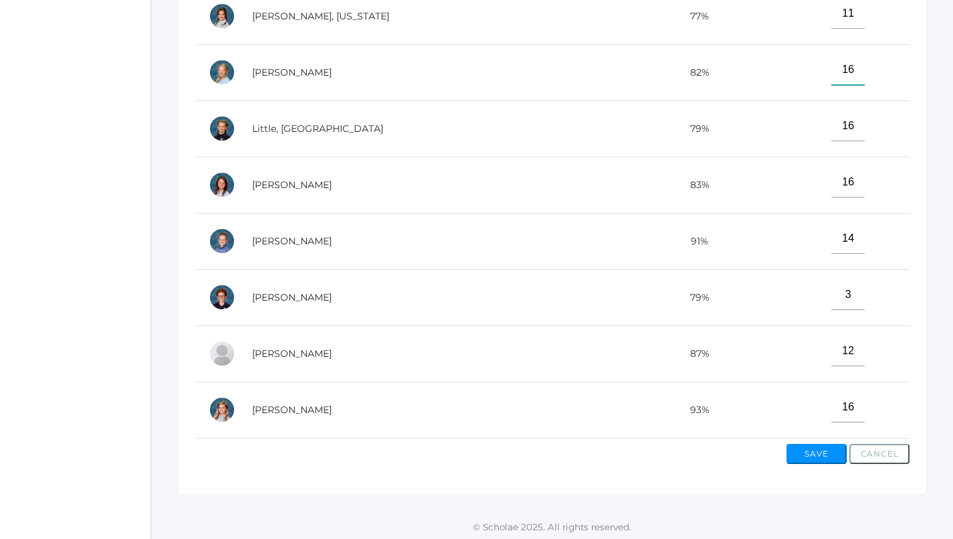
scroll to position [435, 0]
type input"] "16"
click at [818, 446] on button "Save" at bounding box center [817, 455] width 60 height 20
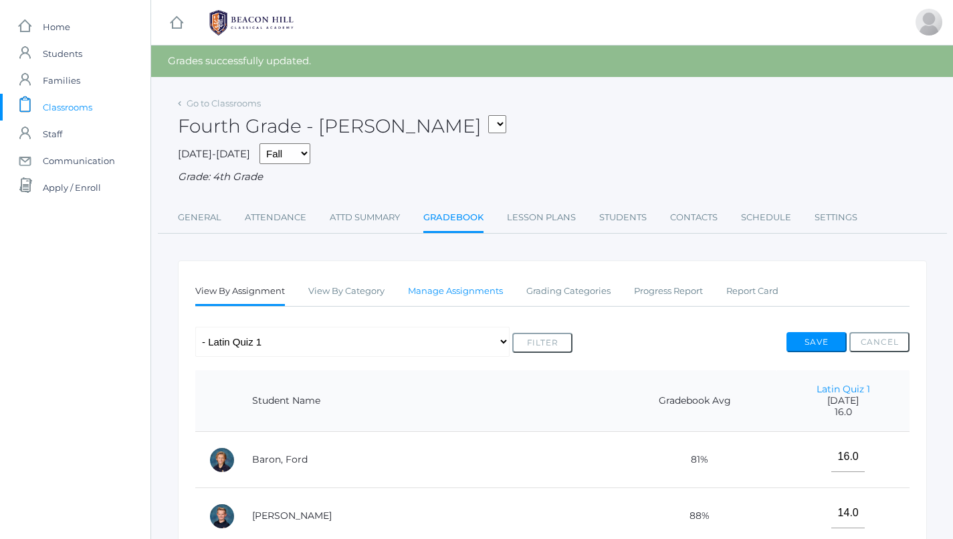
click at [447, 285] on link "Manage Assignments" at bounding box center [455, 291] width 95 height 27
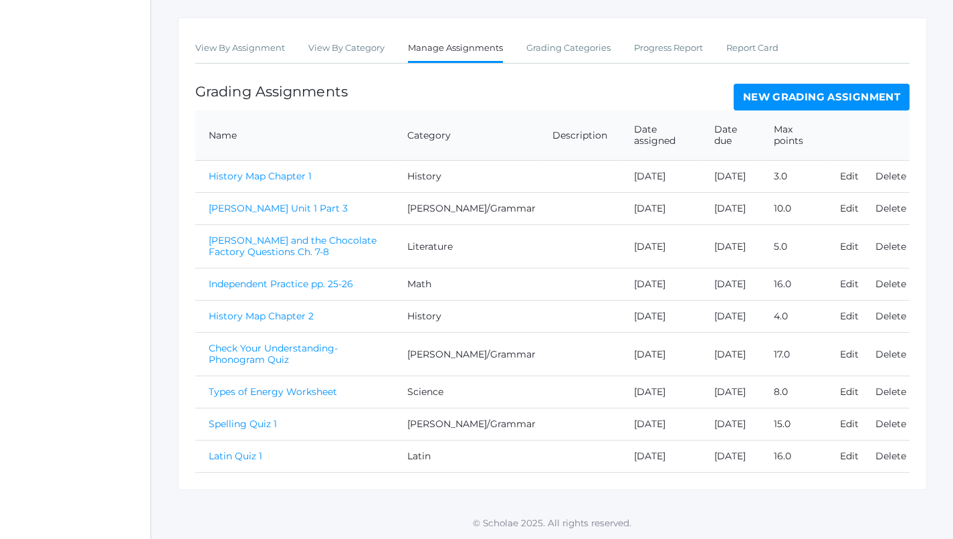
scroll to position [217, 0]
click at [849, 90] on link "New Grading Assignment" at bounding box center [822, 97] width 176 height 27
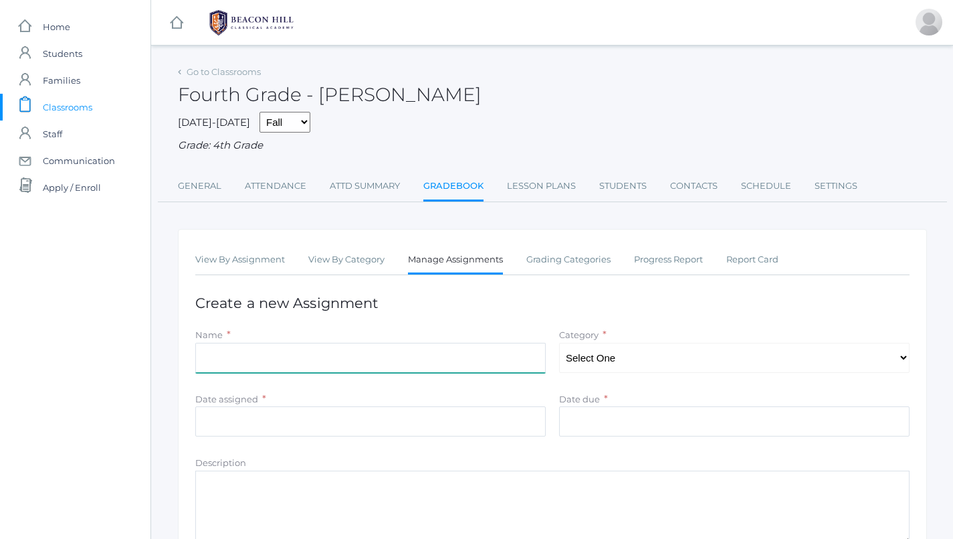
click at [404, 356] on input "Name" at bounding box center [370, 358] width 351 height 30
type input "Independent Practice pp. 47-48"
select select "1089"
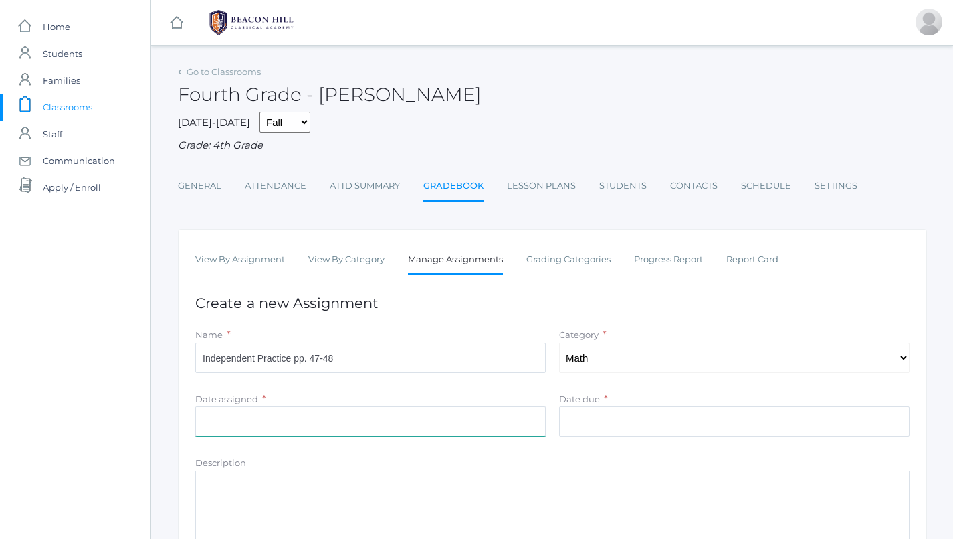
click at [440, 422] on input "Date assigned" at bounding box center [370, 421] width 351 height 30
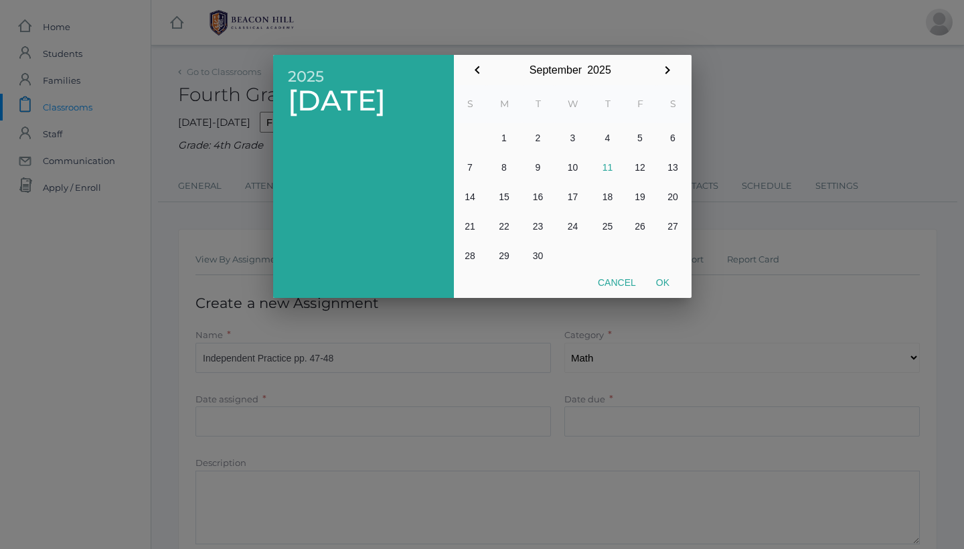
click at [575, 163] on button "10" at bounding box center [572, 167] width 37 height 29
click at [606, 163] on button "11" at bounding box center [607, 167] width 32 height 29
click at [665, 280] on button "Ok" at bounding box center [662, 282] width 33 height 24
type input "[DATE]"
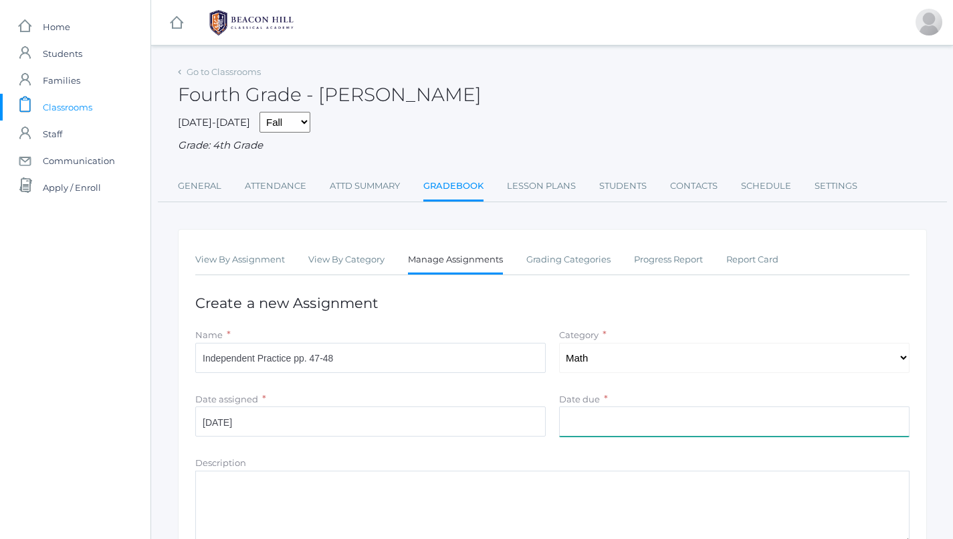
click at [656, 421] on input "Date due" at bounding box center [734, 421] width 351 height 30
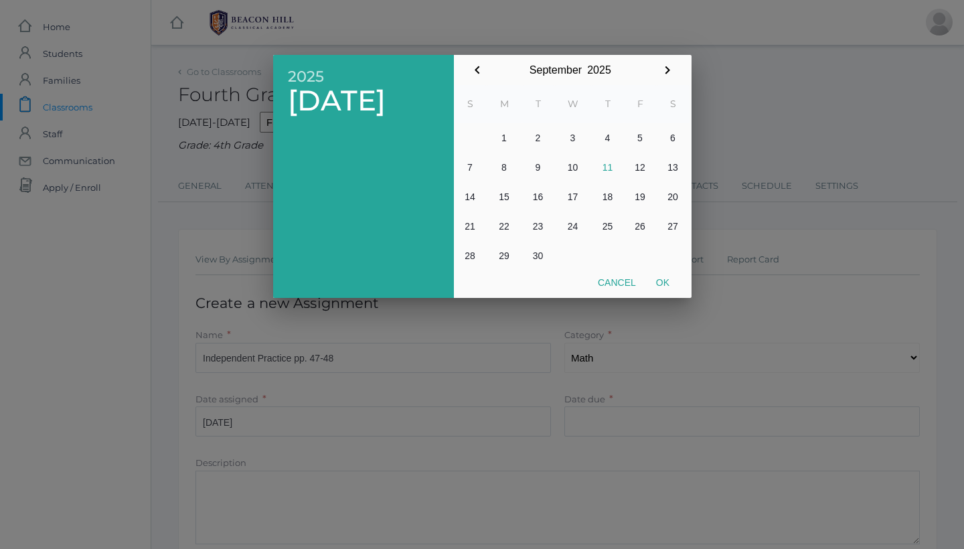
click at [612, 165] on button "11" at bounding box center [607, 167] width 32 height 29
click at [670, 281] on button "Ok" at bounding box center [662, 282] width 33 height 24
type input "[DATE]"
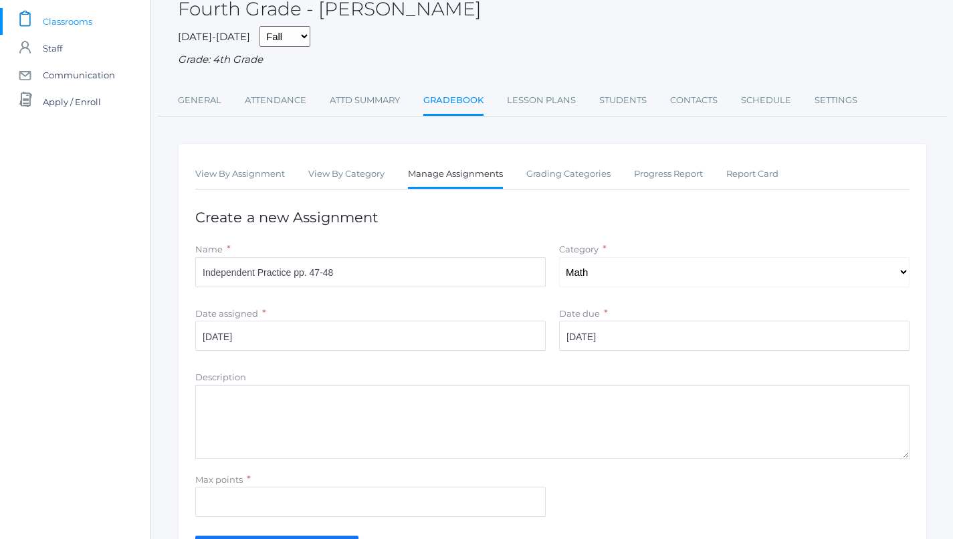
scroll to position [95, 0]
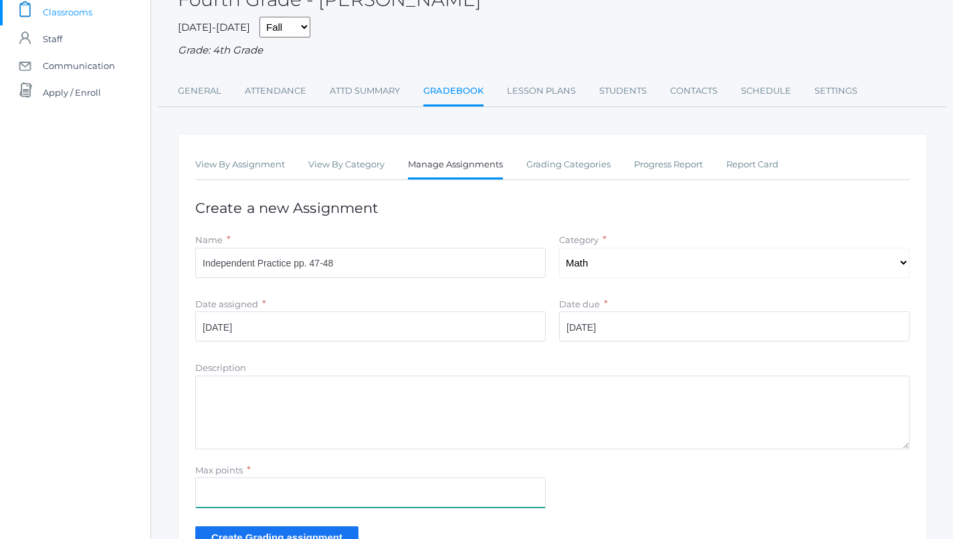
click at [374, 477] on input "Max points" at bounding box center [370, 492] width 351 height 30
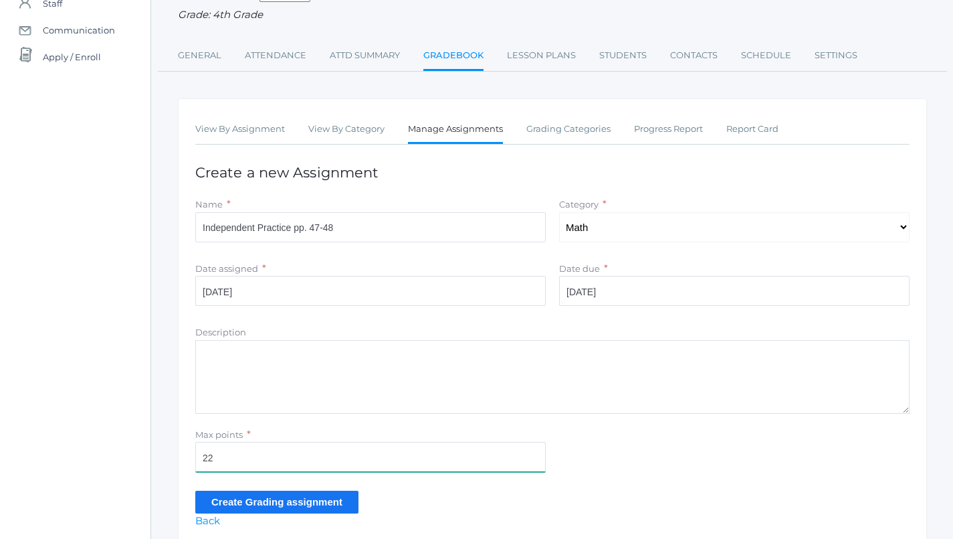
scroll to position [162, 0]
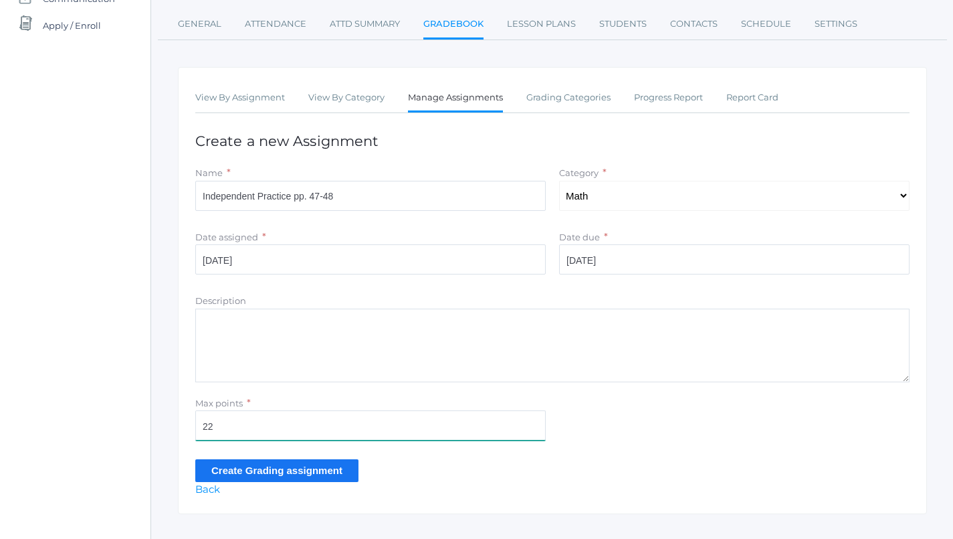
type input "22"
click at [327, 463] on input "Create Grading assignment" at bounding box center [276, 470] width 163 height 22
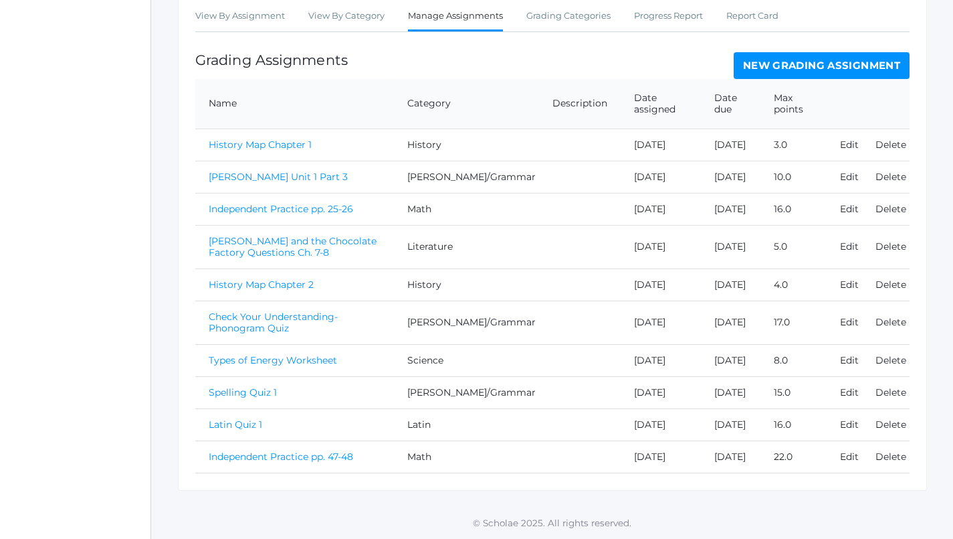
scroll to position [347, 0]
click at [310, 458] on link "Independent Practice pp. 47-48" at bounding box center [281, 456] width 145 height 12
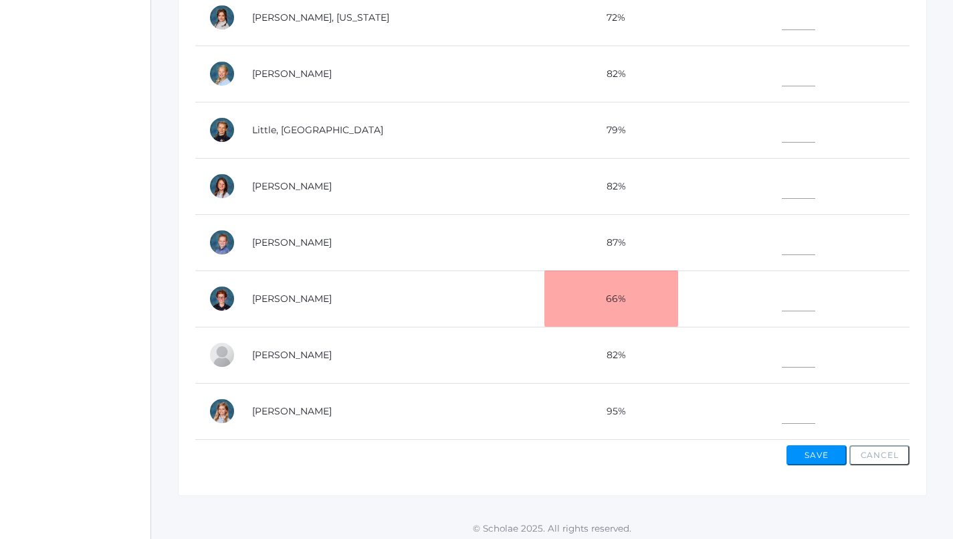
scroll to position [492, 0]
click at [782, 338] on input"] "text" at bounding box center [798, 352] width 33 height 30
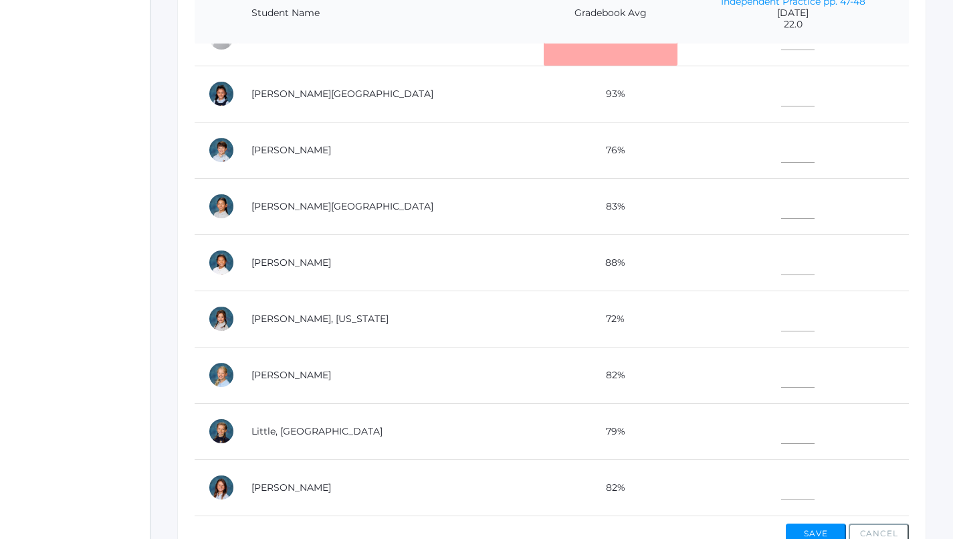
scroll to position [265, 0]
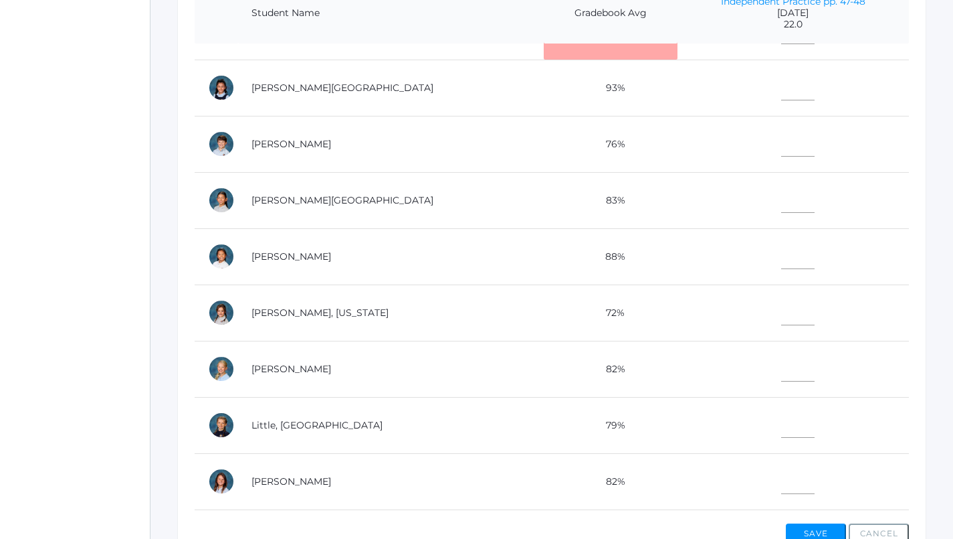
type input"] "19"
click at [782, 310] on input"] "text" at bounding box center [798, 310] width 33 height 30
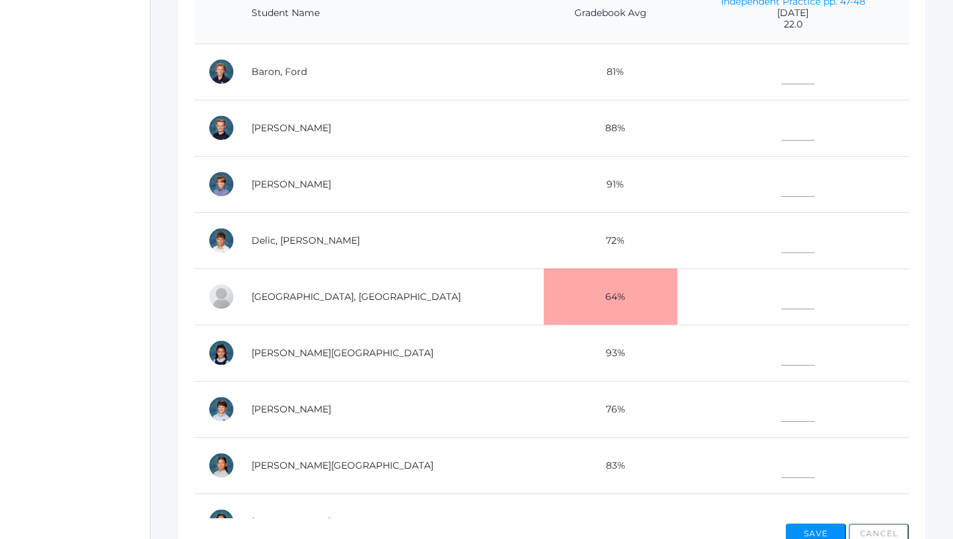
scroll to position [0, 0]
type input"] "17"
click at [782, 173] on input"] "text" at bounding box center [798, 182] width 33 height 30
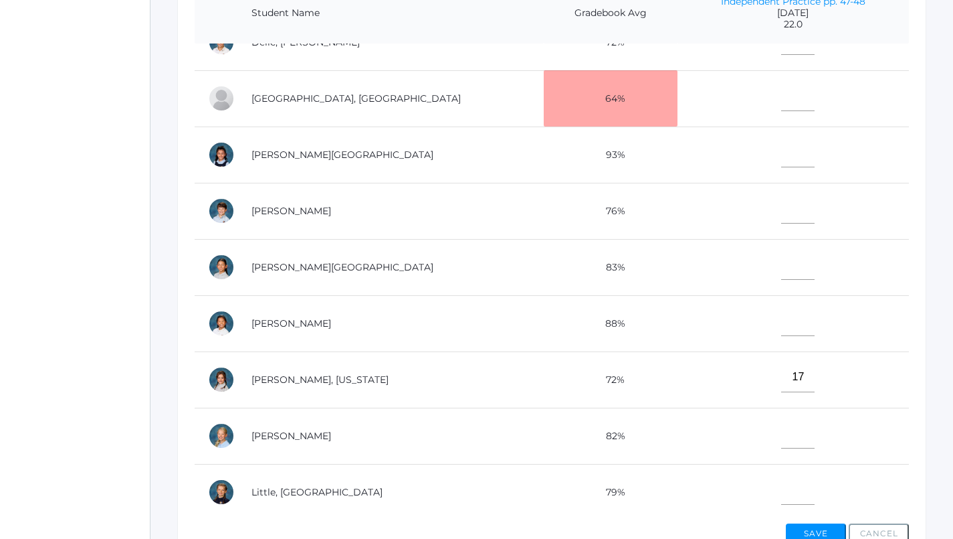
scroll to position [203, 0]
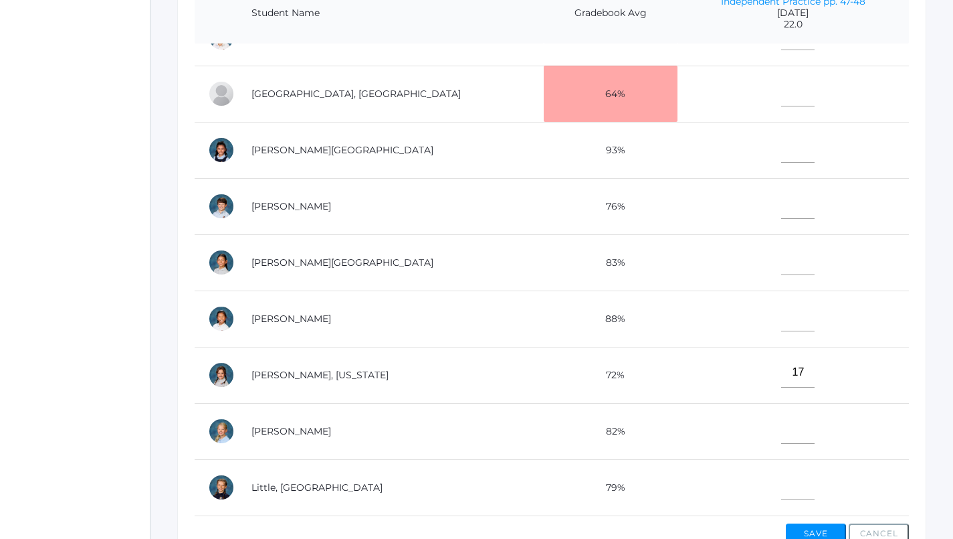
type input"] "20"
click at [782, 316] on input"] "text" at bounding box center [798, 316] width 33 height 30
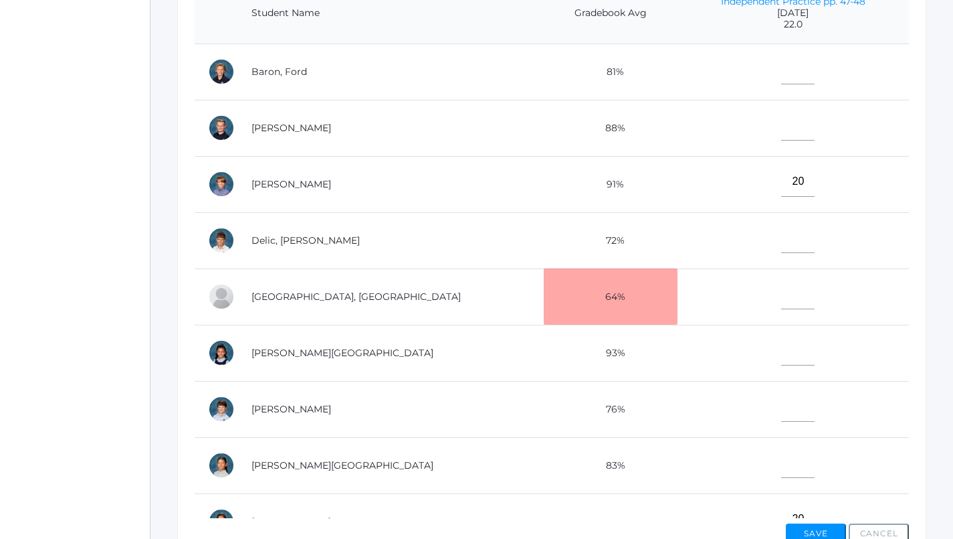
scroll to position [0, 0]
type input"] "20"
click at [782, 116] on input"] "text" at bounding box center [798, 125] width 33 height 30
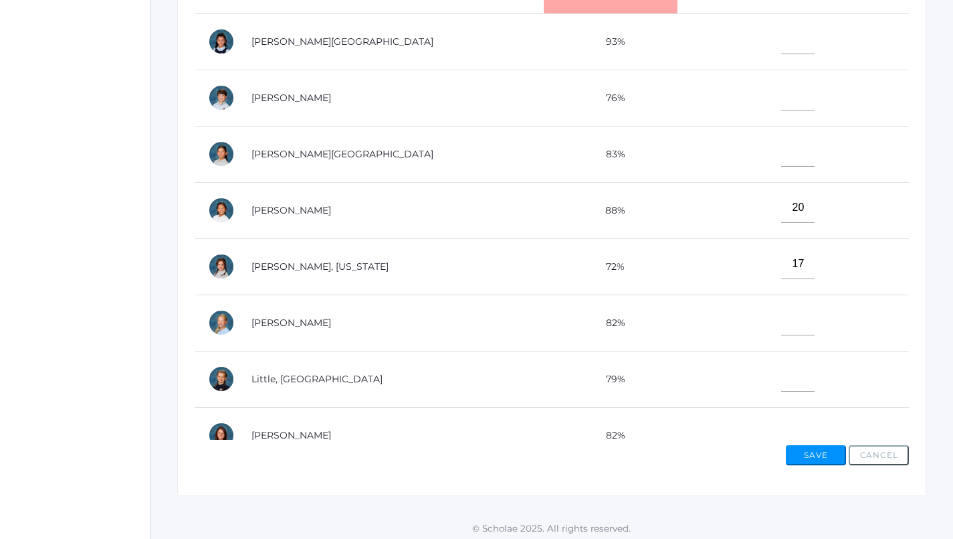
scroll to position [270, 0]
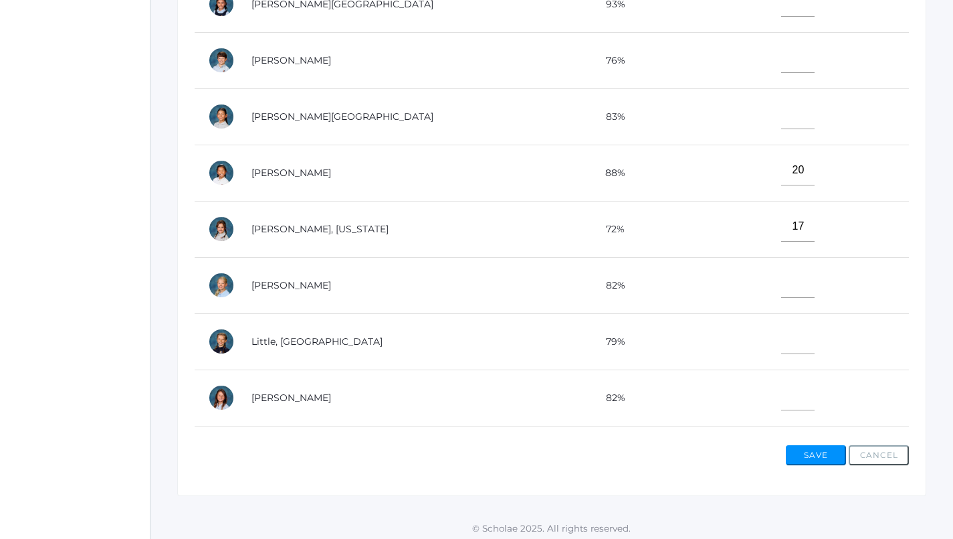
type input"] "20"
click at [782, 276] on input"] "text" at bounding box center [798, 283] width 33 height 30
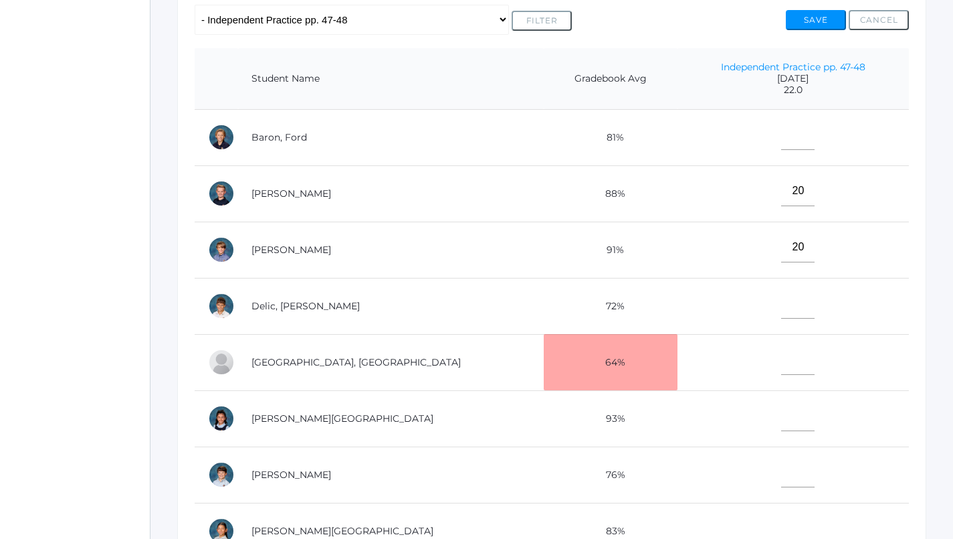
scroll to position [291, 1]
type input"] "21"
click at [782, 128] on input"] "text" at bounding box center [798, 135] width 33 height 30
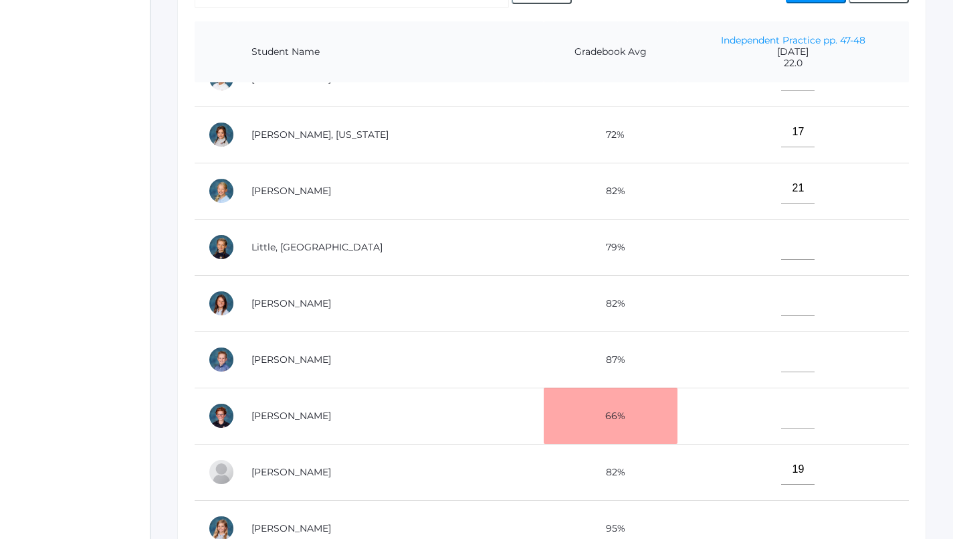
scroll to position [325, 1]
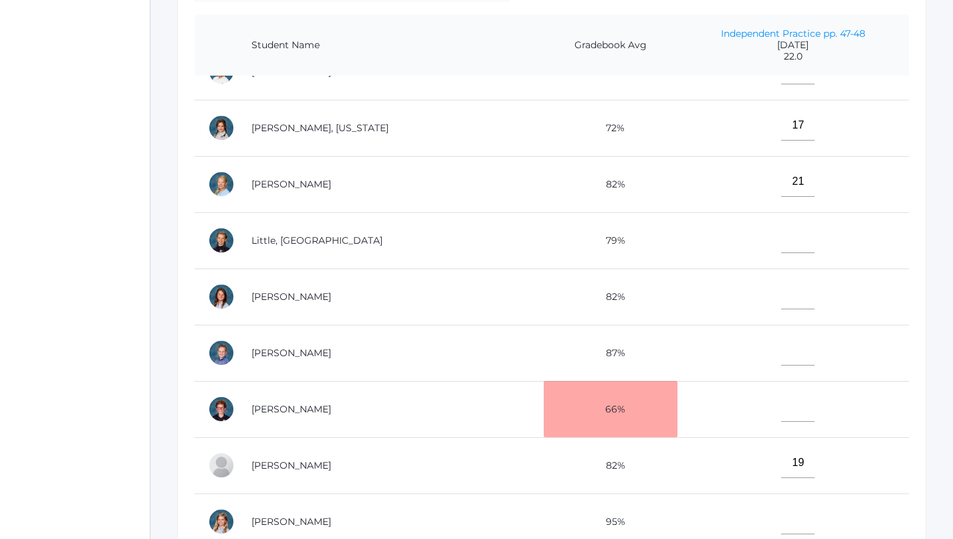
type input"] "20"
click at [782, 511] on input"] "text" at bounding box center [798, 519] width 33 height 30
type input"] "20"
click at [782, 393] on input"] "text" at bounding box center [798, 406] width 33 height 30
type input"] "20"
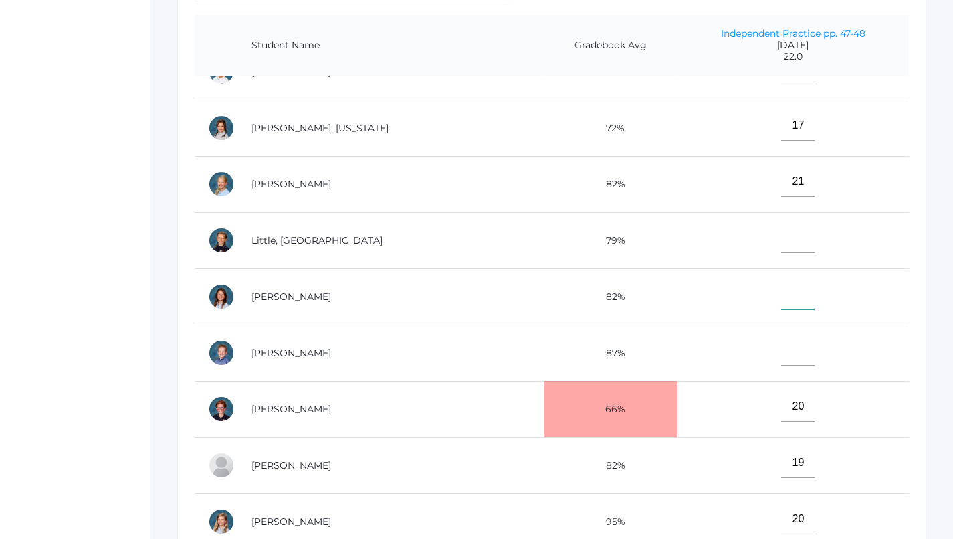
click at [782, 281] on input"] "text" at bounding box center [798, 294] width 33 height 30
type input"] "17"
click at [782, 349] on input"] "text" at bounding box center [798, 350] width 33 height 30
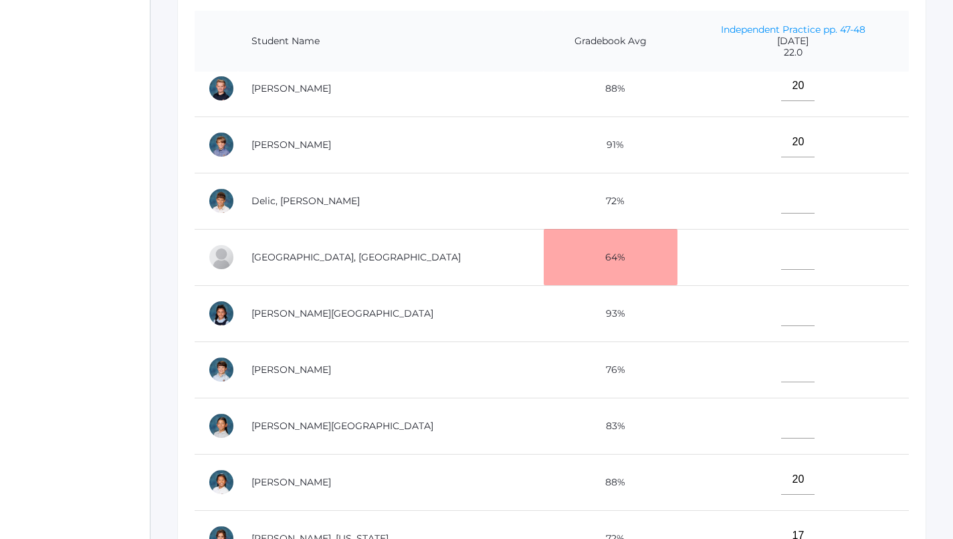
scroll to position [66, 0]
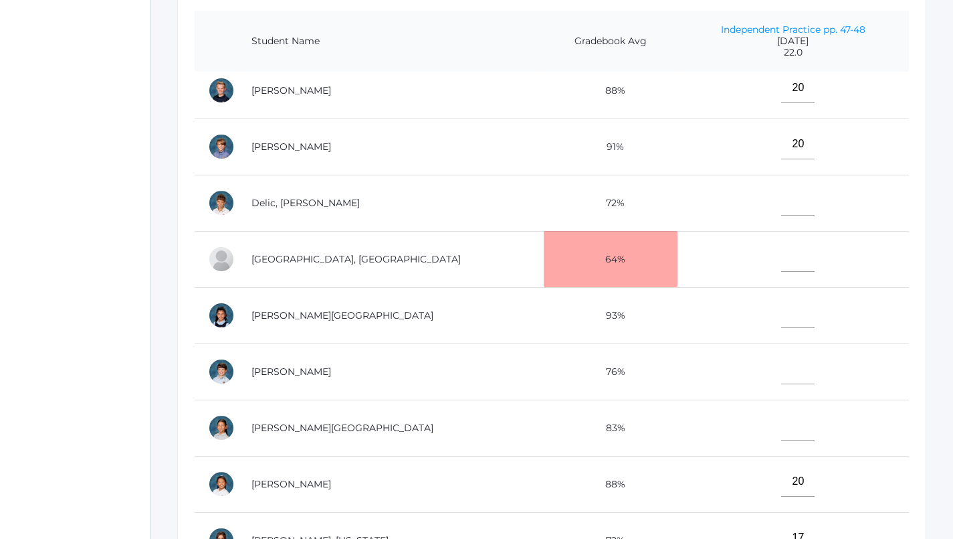
type input"] "18"
click at [782, 195] on input"] "text" at bounding box center [798, 200] width 33 height 30
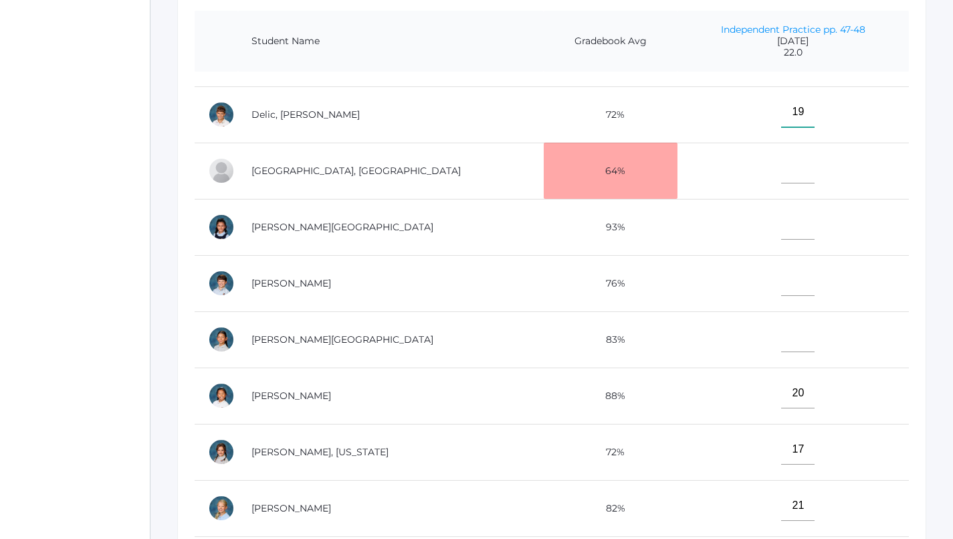
scroll to position [163, 0]
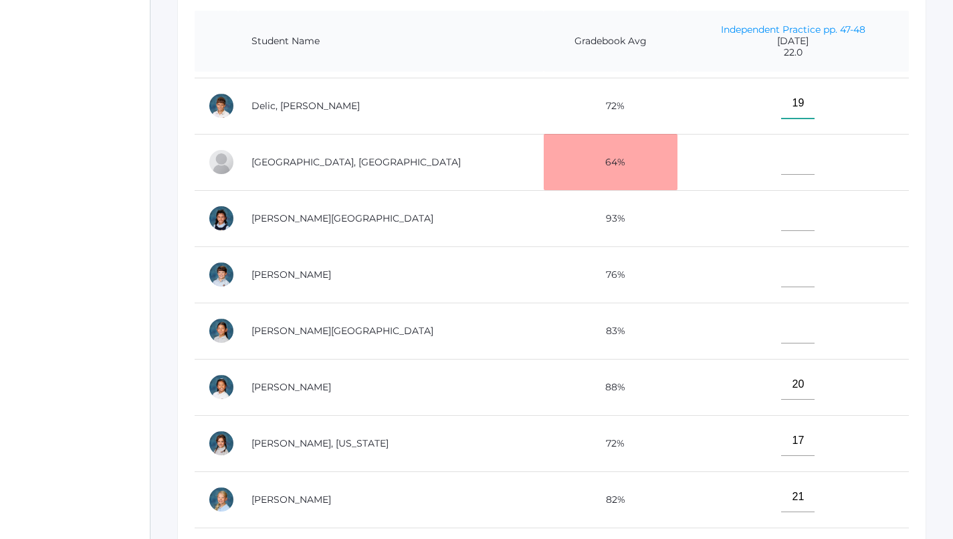
type input"] "19"
click at [782, 210] on input"] "text" at bounding box center [798, 216] width 33 height 30
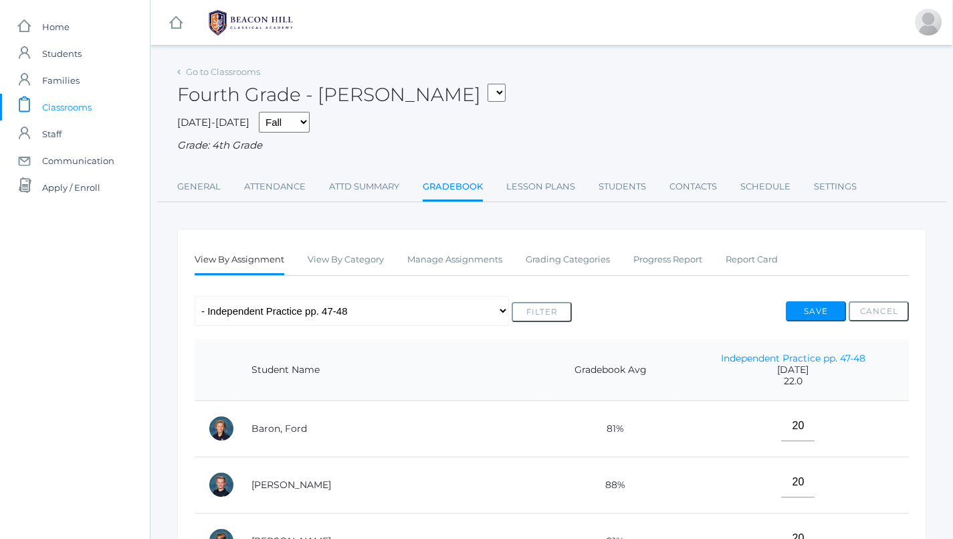
scroll to position [0, 1]
type input"] "21"
click at [811, 304] on button "Save" at bounding box center [816, 311] width 60 height 20
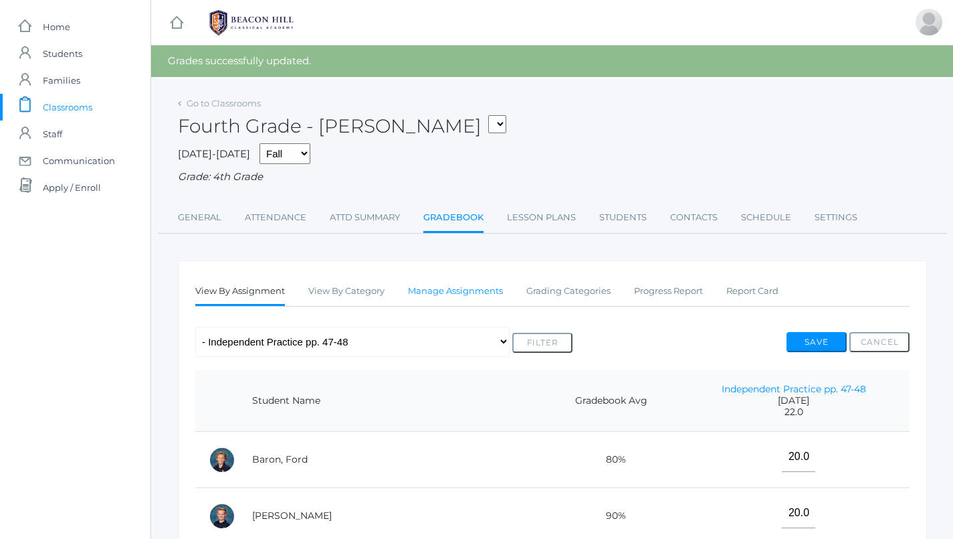
click at [451, 291] on link "Manage Assignments" at bounding box center [455, 291] width 95 height 27
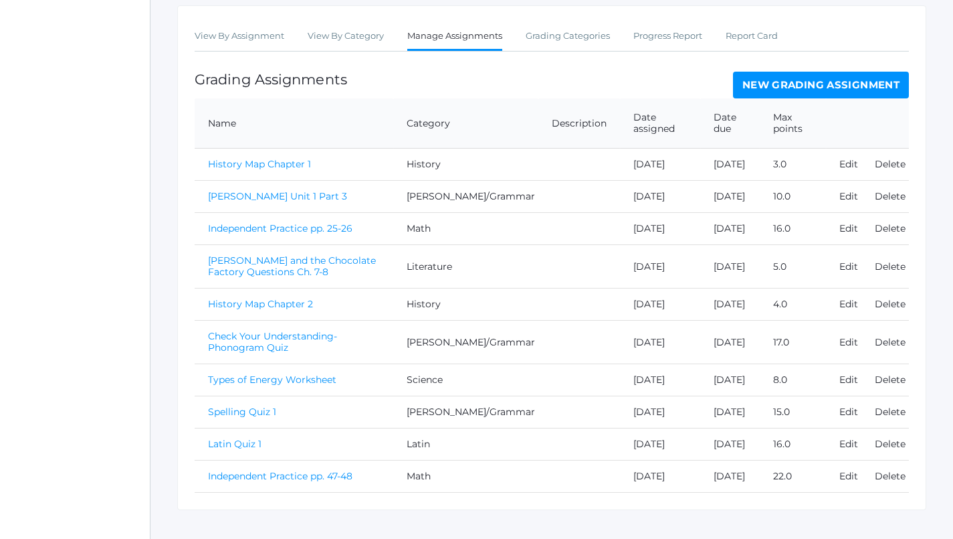
scroll to position [217, 1]
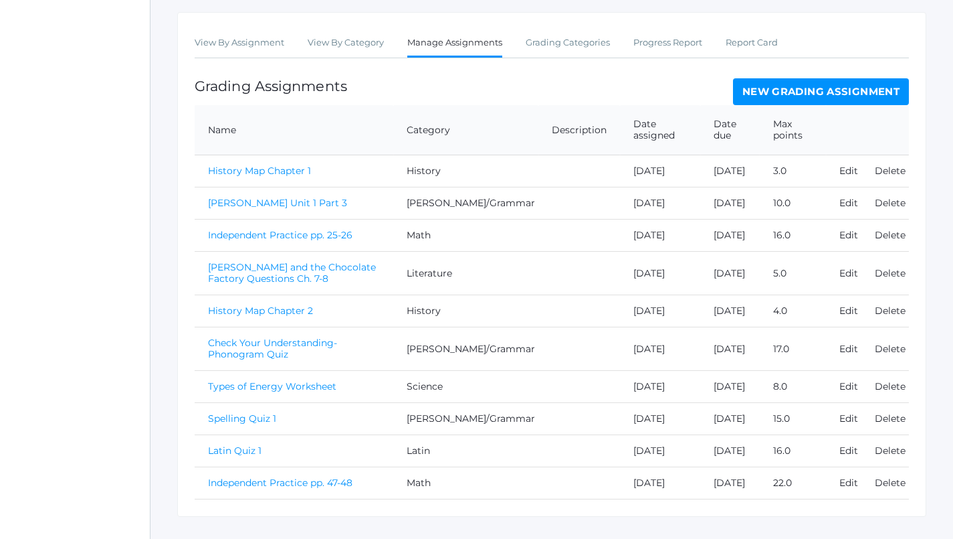
click at [771, 82] on link "New Grading Assignment" at bounding box center [821, 91] width 176 height 27
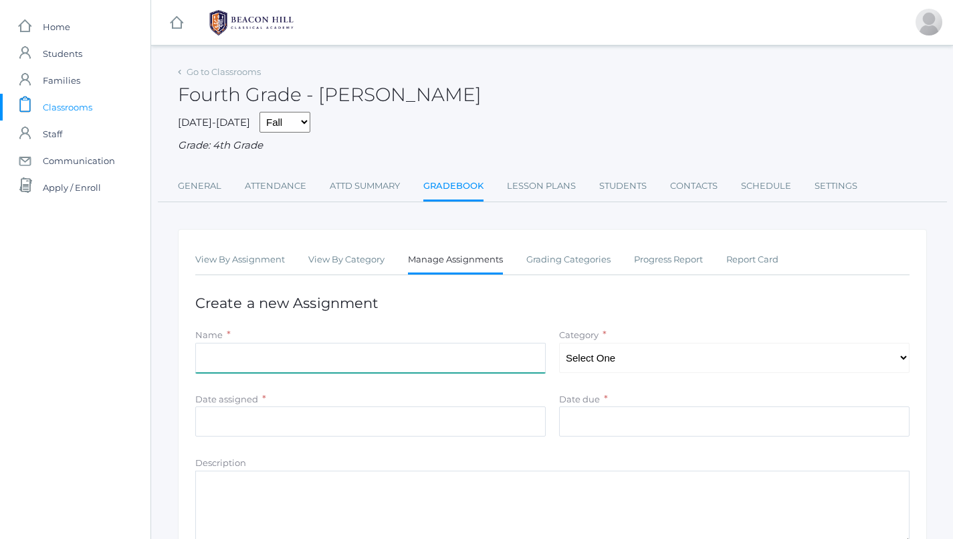
click at [495, 353] on input "Name" at bounding box center [370, 358] width 351 height 30
click at [256, 347] on input "History Map Chapter" at bounding box center [370, 358] width 351 height 30
click at [300, 353] on input "History Map- Chapter" at bounding box center [370, 358] width 351 height 30
click at [255, 352] on input "History Map- Chapter" at bounding box center [370, 358] width 351 height 30
click at [314, 363] on input "History Map - Chapter" at bounding box center [370, 358] width 351 height 30
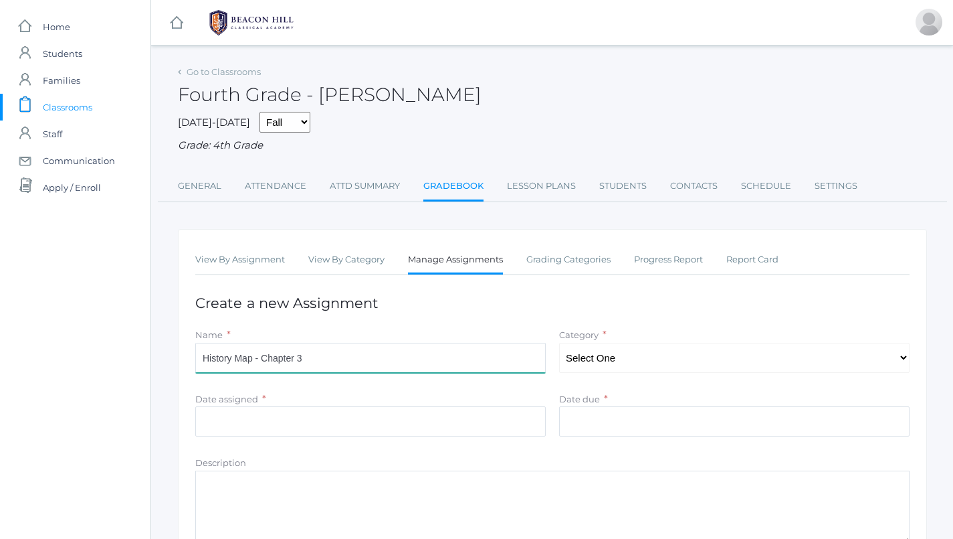
type input "History Map - Chapter 3"
select select "1070"
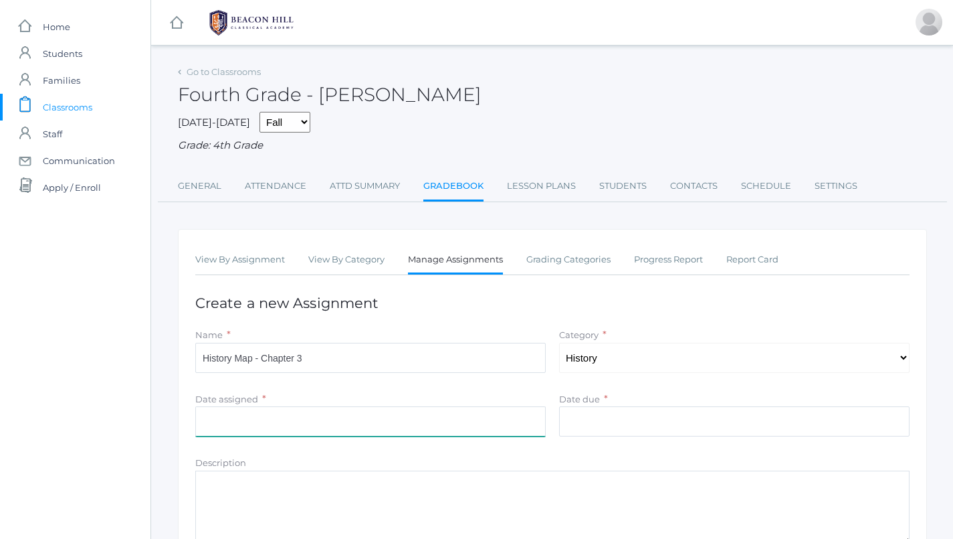
click at [472, 422] on input "Date assigned" at bounding box center [370, 421] width 351 height 30
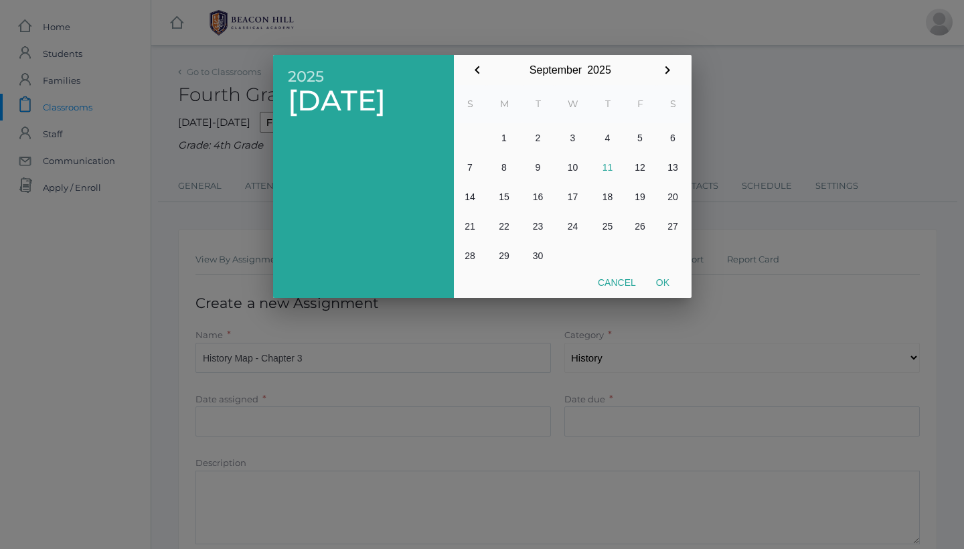
click at [604, 166] on button "11" at bounding box center [607, 167] width 32 height 29
click at [661, 280] on button "Ok" at bounding box center [662, 282] width 33 height 24
type input "[DATE]"
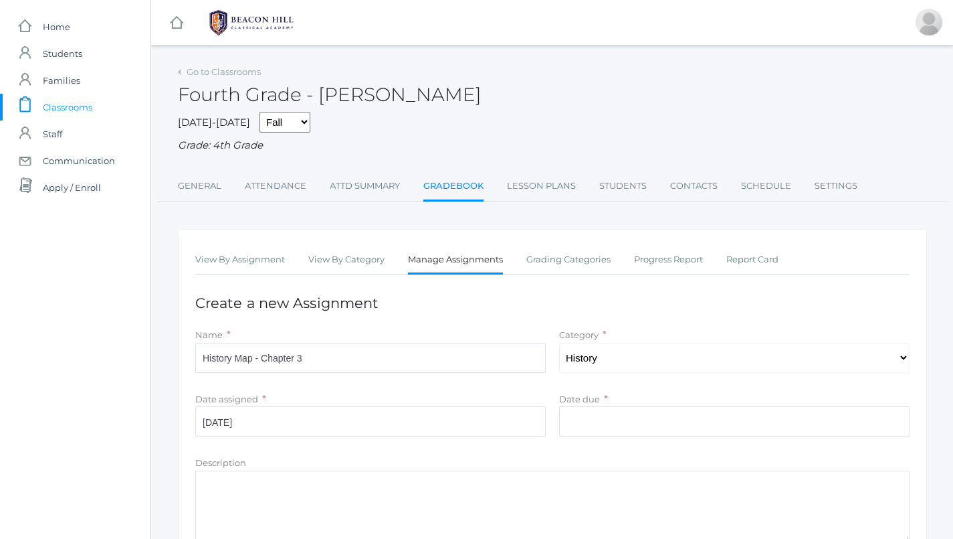
click at [641, 429] on div "Date due * Cancel Ok" at bounding box center [735, 416] width 364 height 51
click at [640, 419] on input "Date due" at bounding box center [734, 421] width 351 height 30
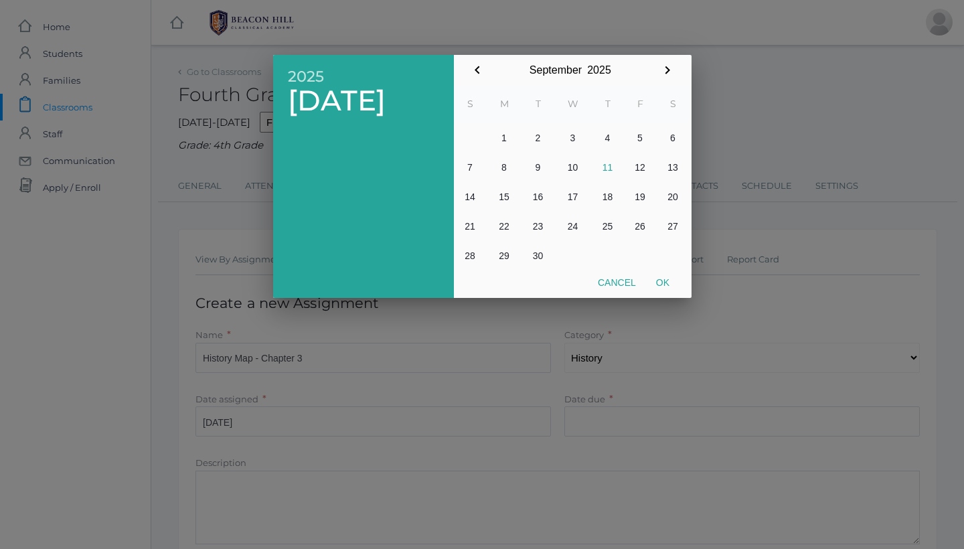
click at [611, 163] on button "11" at bounding box center [607, 167] width 32 height 29
click at [657, 276] on button "Ok" at bounding box center [662, 282] width 33 height 24
type input "[DATE]"
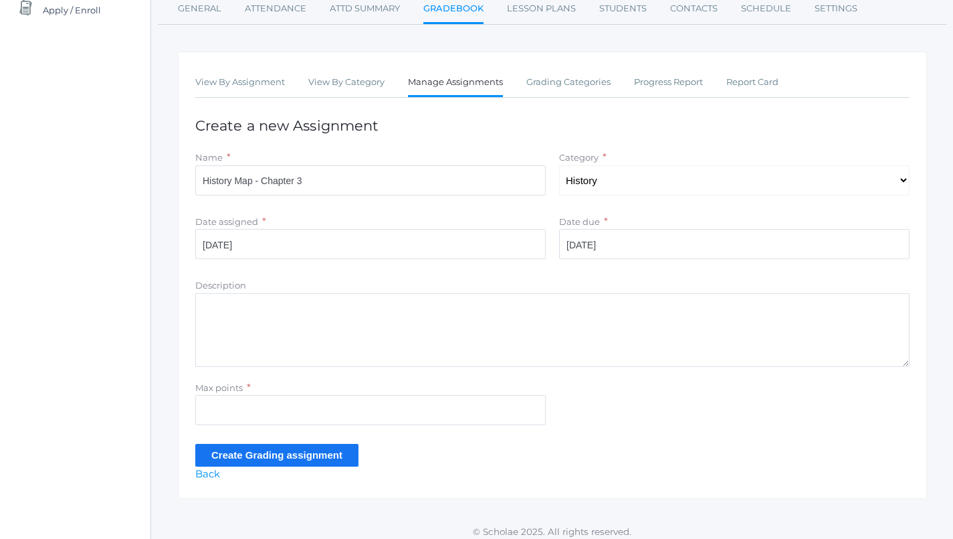
scroll to position [177, 0]
click at [238, 399] on input "Max points" at bounding box center [370, 410] width 351 height 30
type input "4"
click at [245, 455] on input "Create Grading assignment" at bounding box center [276, 455] width 163 height 22
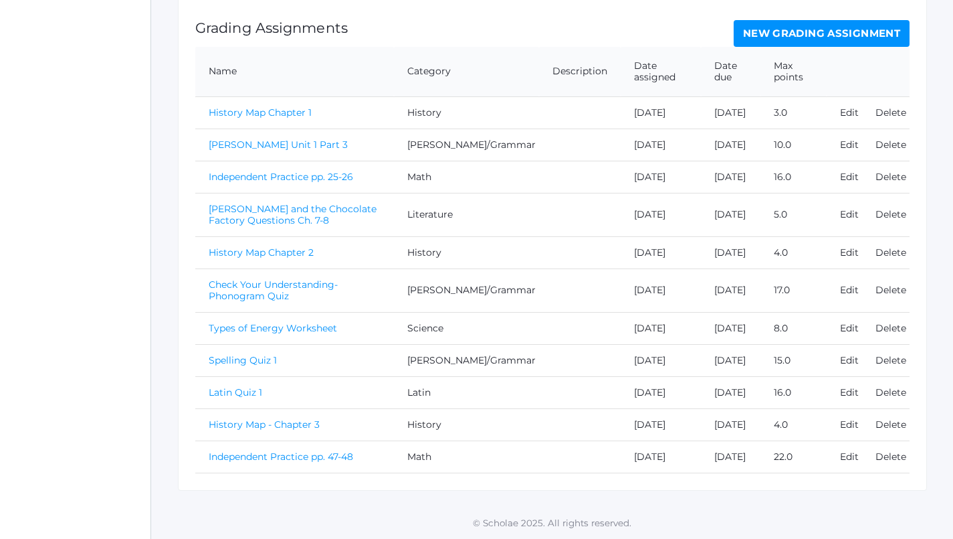
scroll to position [379, 0]
click at [268, 426] on link "History Map - Chapter 3" at bounding box center [264, 424] width 111 height 12
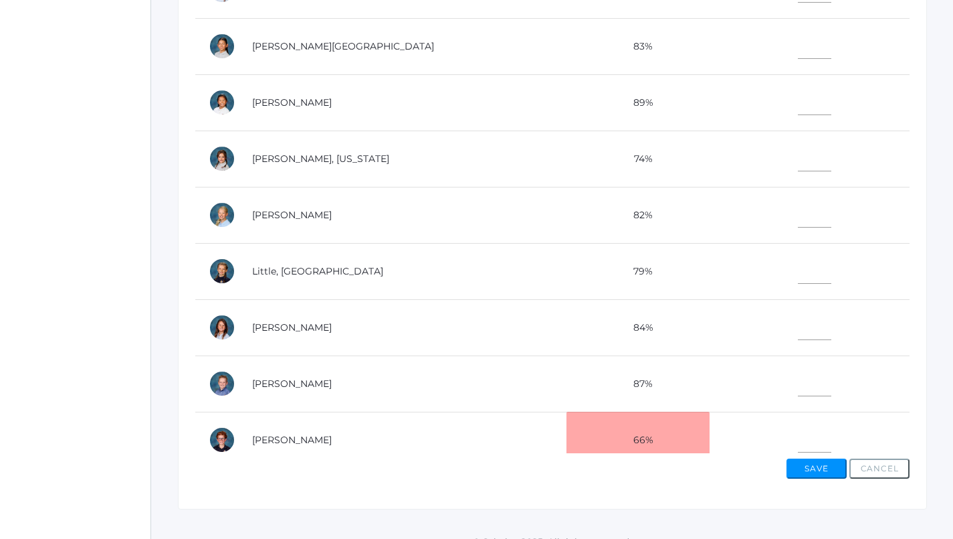
scroll to position [351, 0]
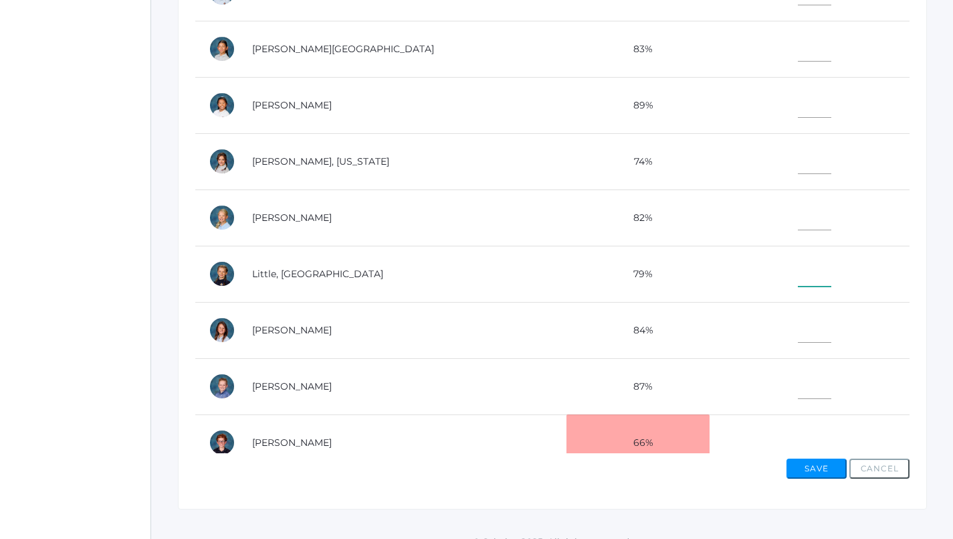
click at [798, 266] on input"] "text" at bounding box center [814, 271] width 33 height 30
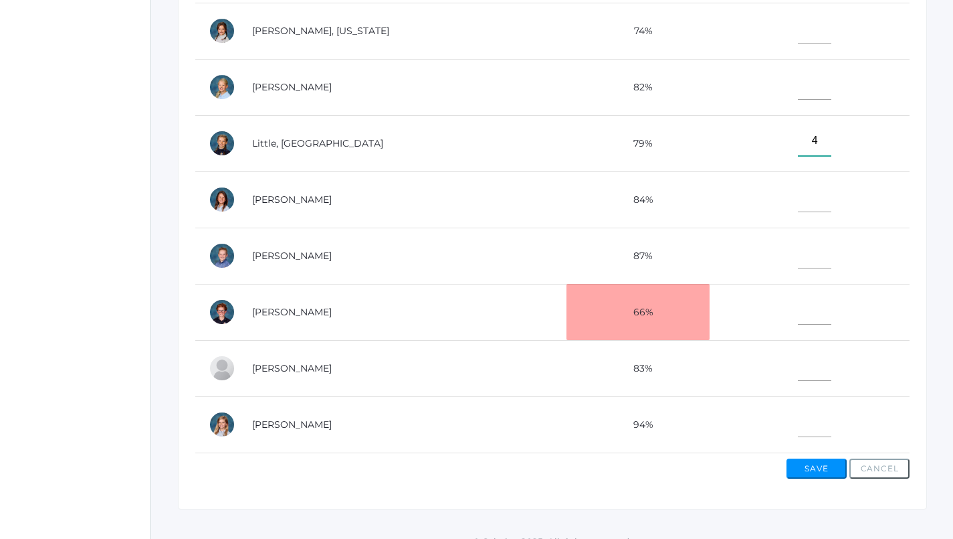
scroll to position [492, 0]
type input"] "4"
click at [798, 407] on input"] "text" at bounding box center [814, 422] width 33 height 30
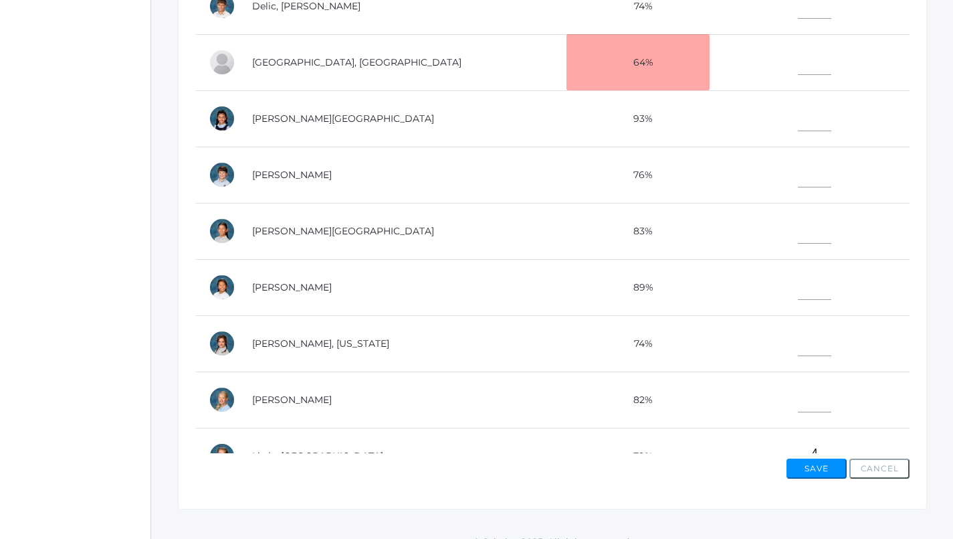
scroll to position [161, 0]
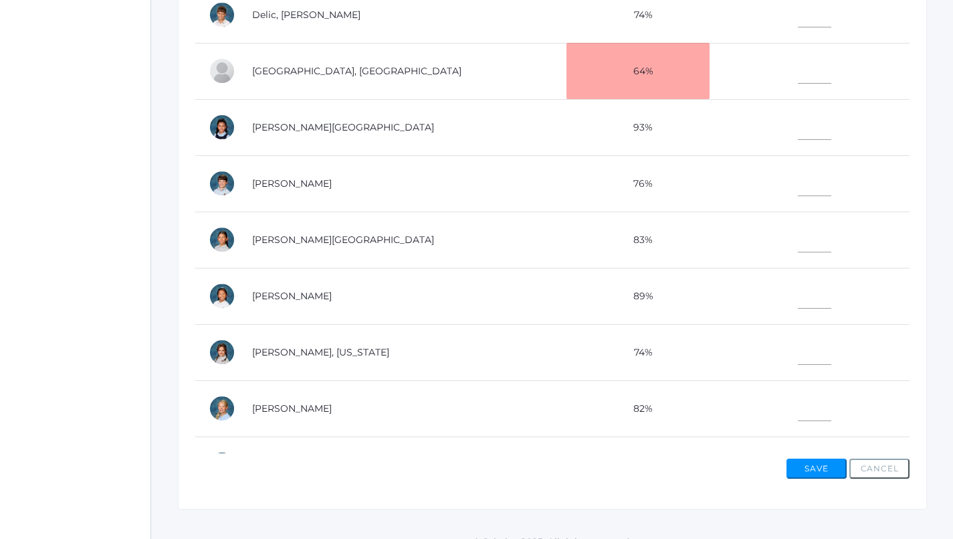
type input"] "4"
click at [798, 297] on input"] "text" at bounding box center [814, 293] width 33 height 30
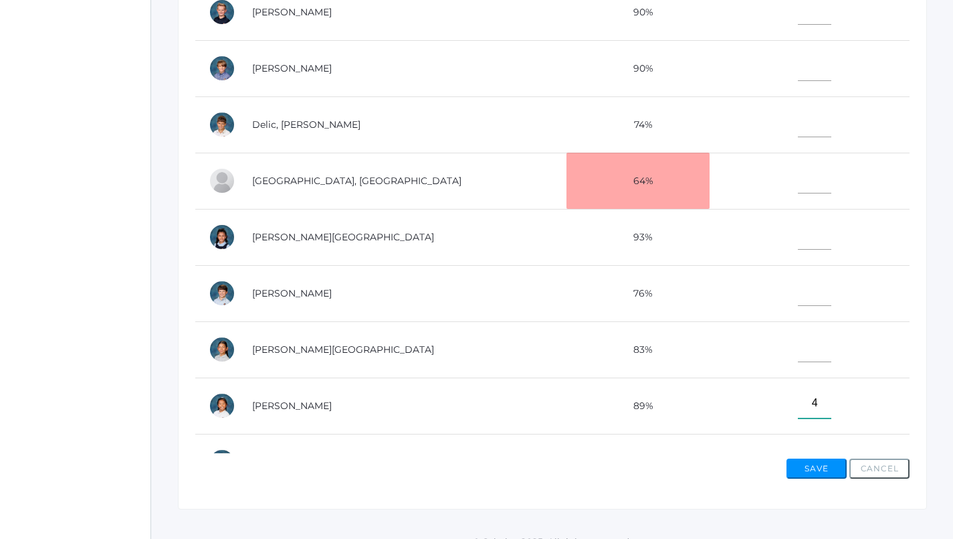
scroll to position [43, 0]
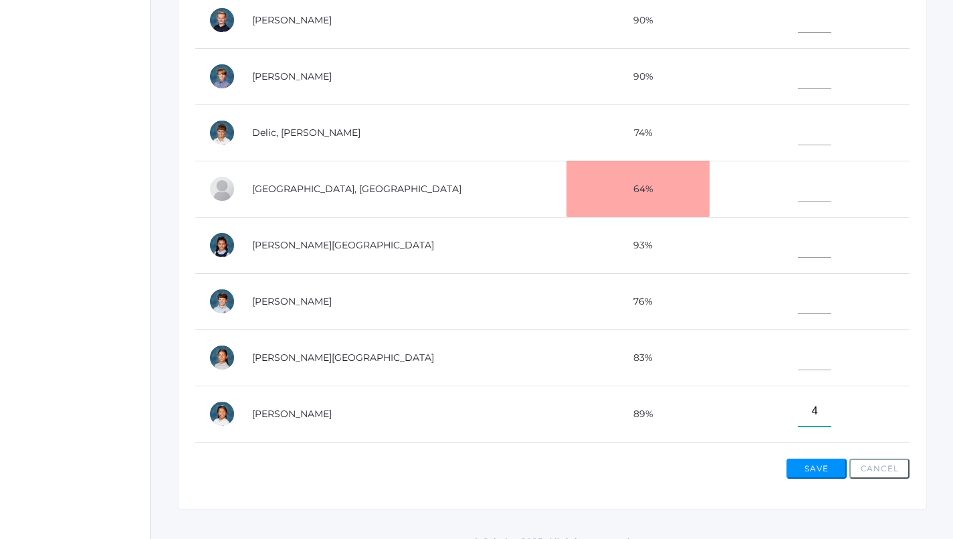
type input"] "4"
click at [798, 181] on input"] "text" at bounding box center [814, 186] width 33 height 30
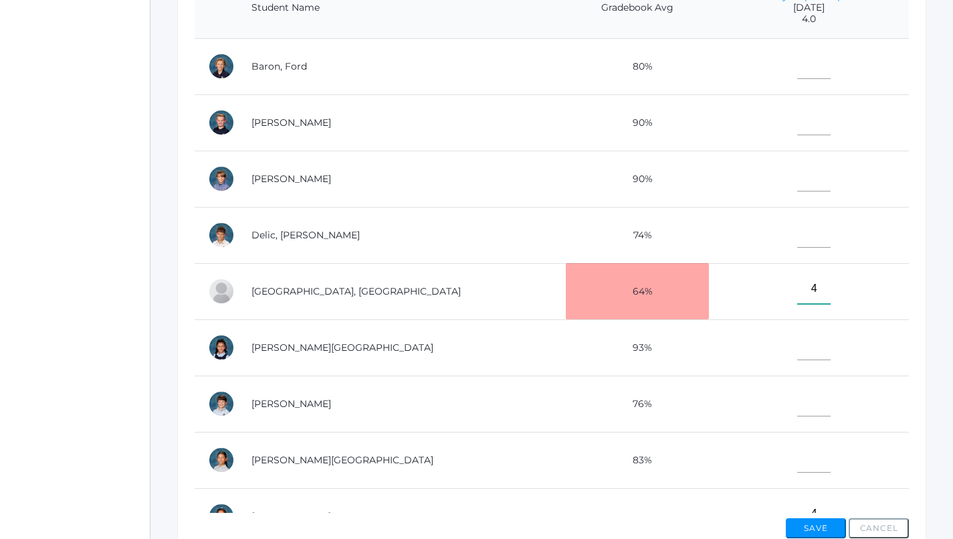
scroll to position [362, 1]
type input"] "4"
click at [798, 178] on input"] "text" at bounding box center [814, 176] width 33 height 30
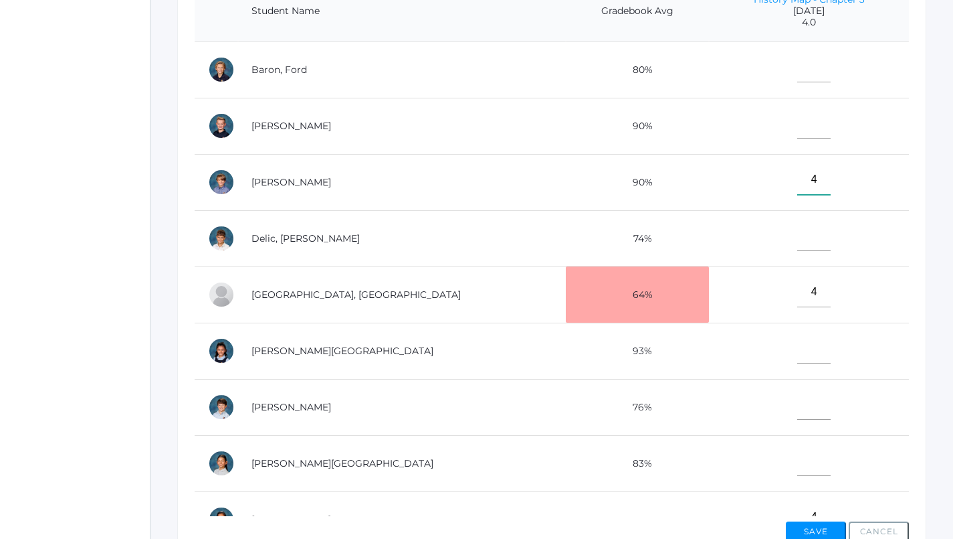
type input"] "4"
click at [798, 124] on input"] "text" at bounding box center [814, 123] width 33 height 30
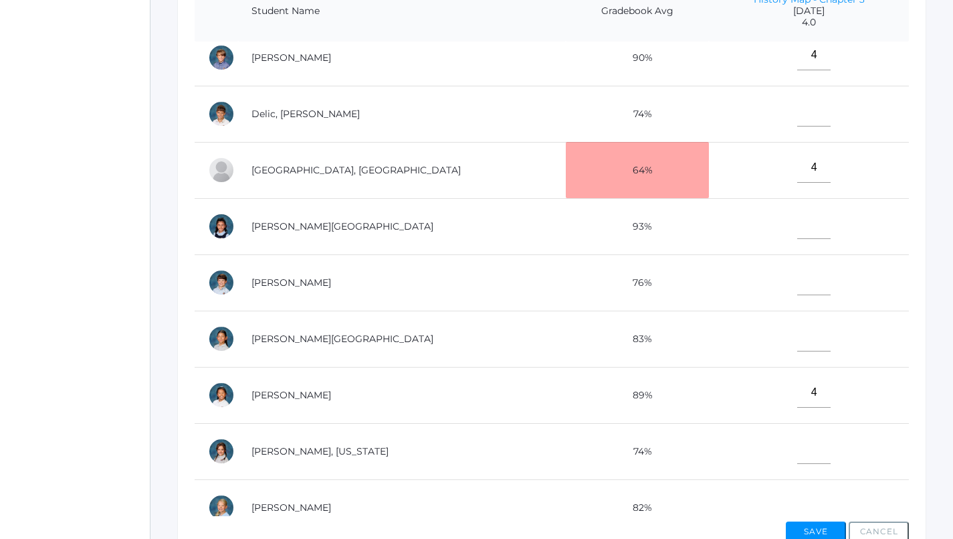
scroll to position [180, 0]
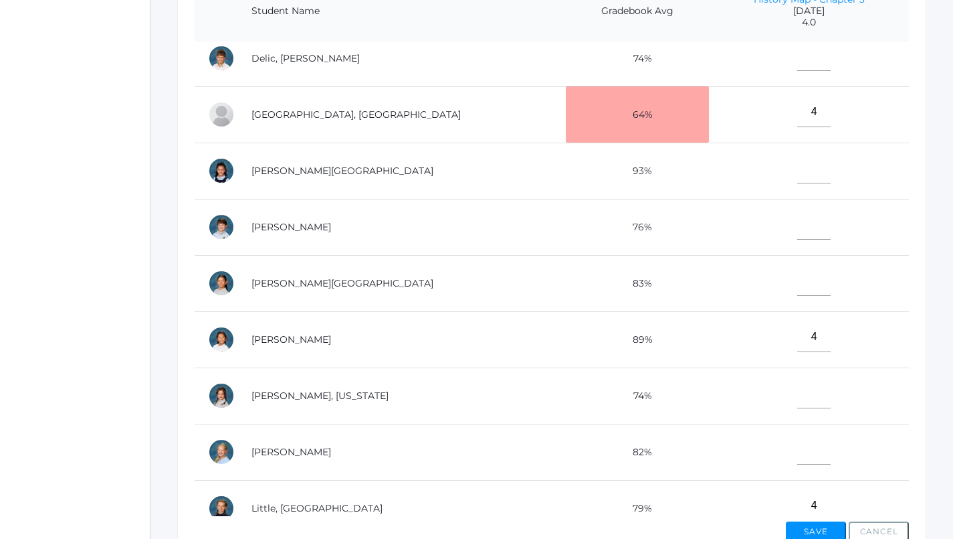
type input"] "4"
click at [798, 282] on input"] "text" at bounding box center [814, 281] width 33 height 30
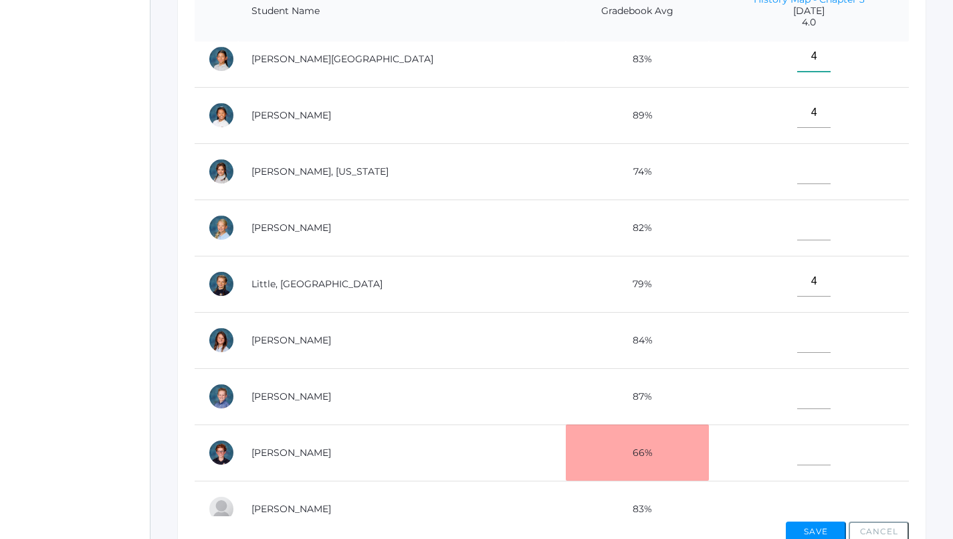
scroll to position [416, 0]
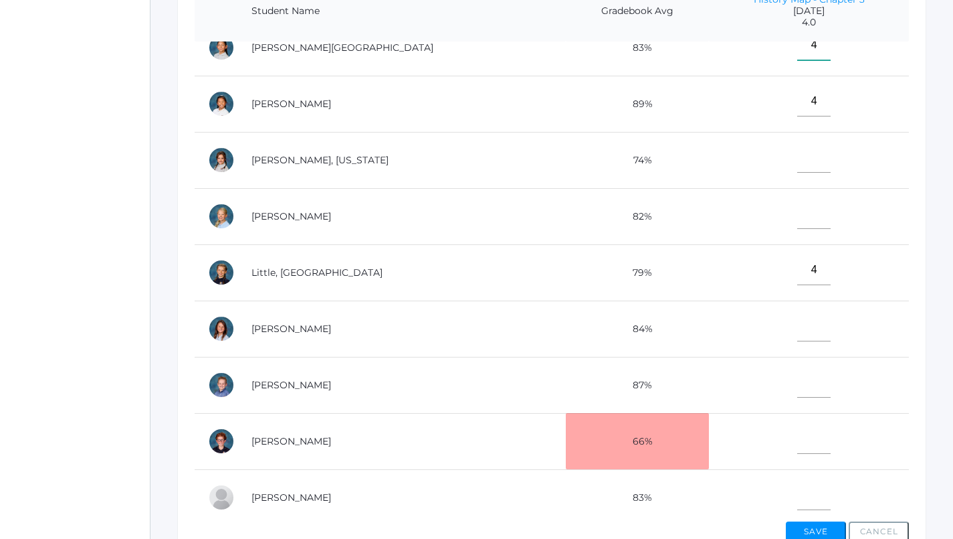
type input"] "4"
click at [798, 375] on input"] "text" at bounding box center [814, 382] width 33 height 30
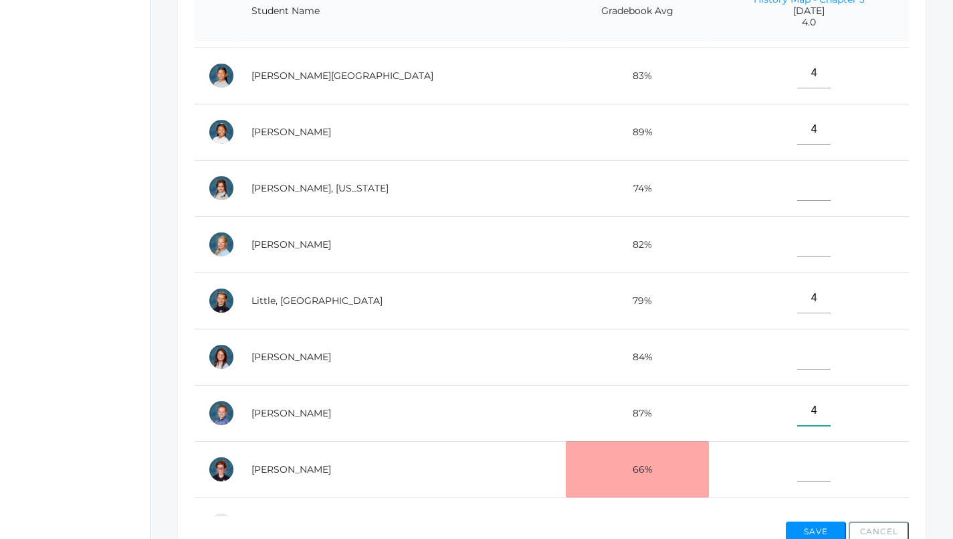
scroll to position [377, 0]
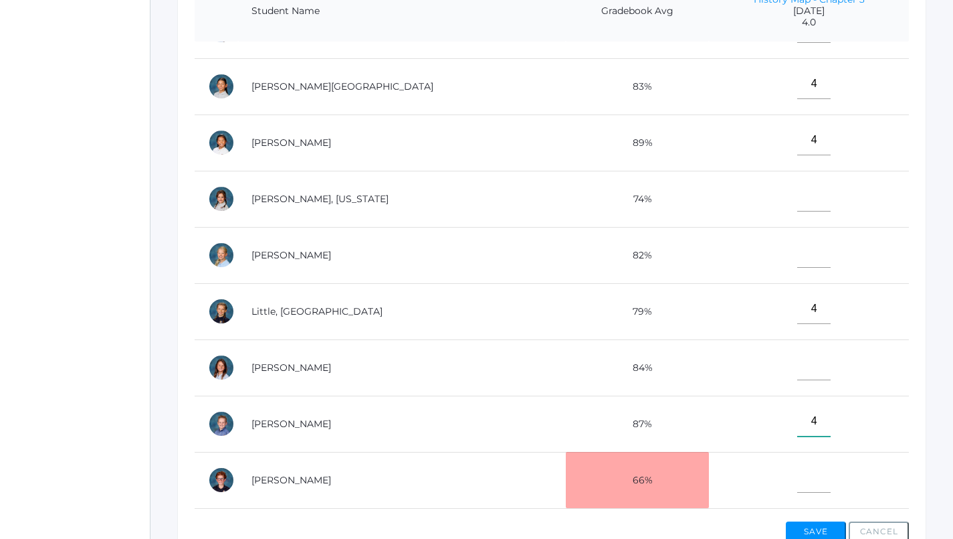
type input"] "4"
click at [798, 247] on input"] "text" at bounding box center [814, 253] width 33 height 30
type input"] "4"
click at [798, 368] on input"] "text" at bounding box center [814, 365] width 33 height 30
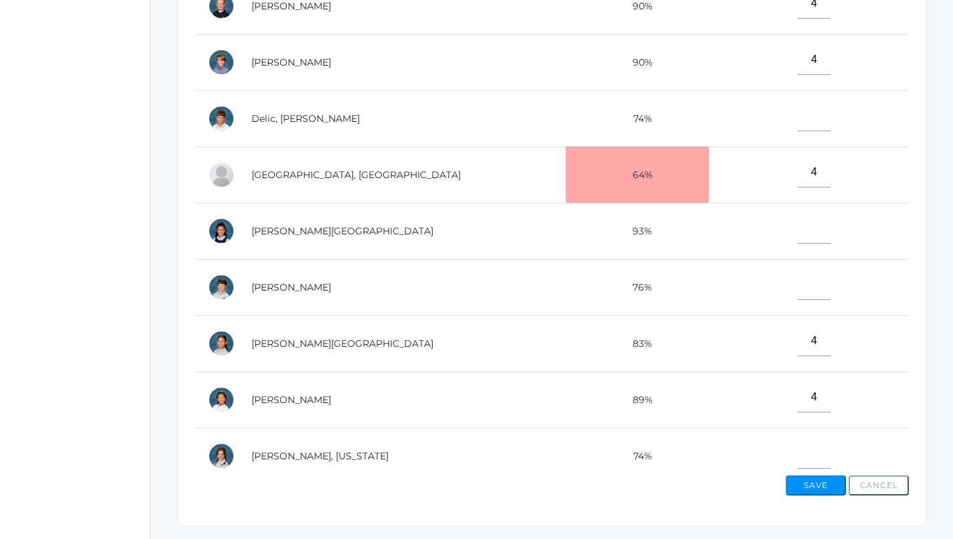
scroll to position [74, 0]
type input"] "4"
click at [798, 114] on input"] "text" at bounding box center [814, 115] width 33 height 30
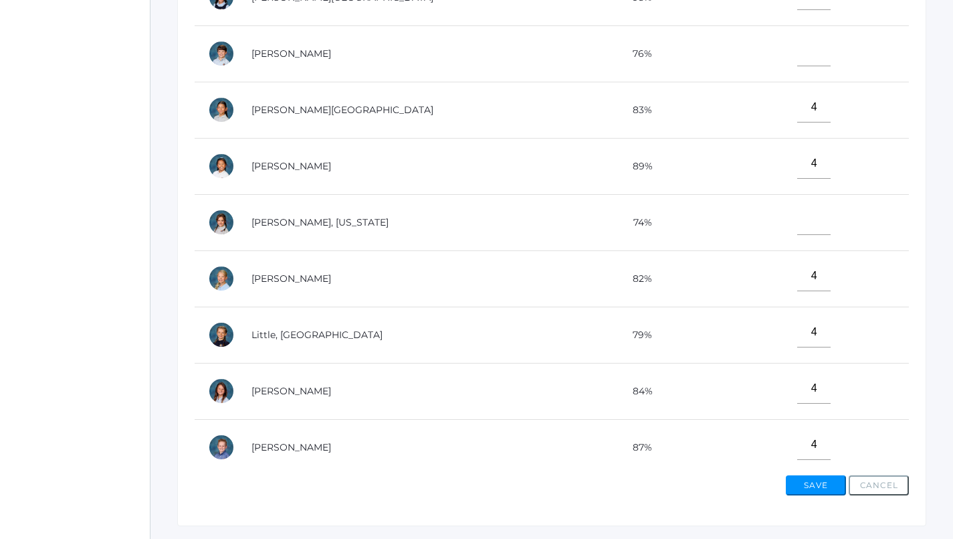
scroll to position [311, 0]
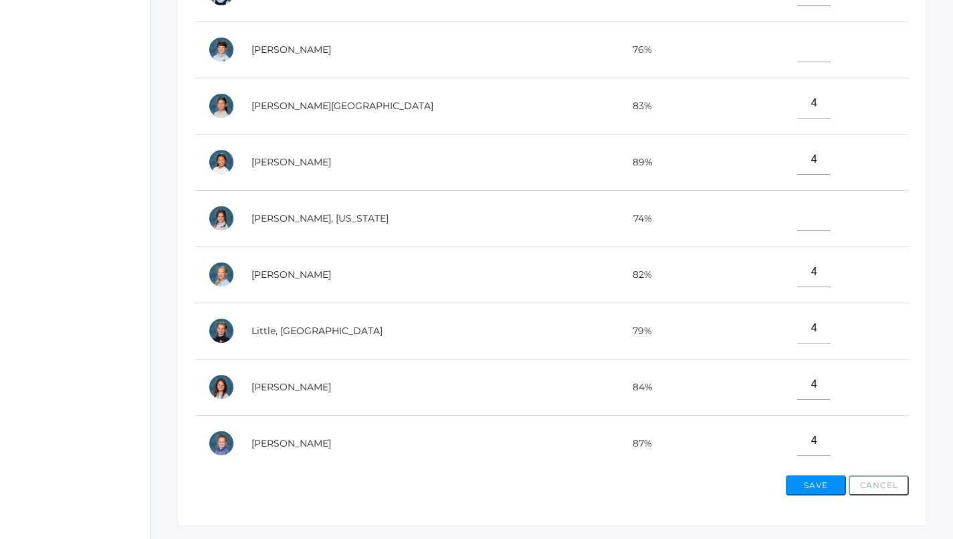
type input"] "4"
click at [798, 207] on input"] "text" at bounding box center [814, 216] width 33 height 30
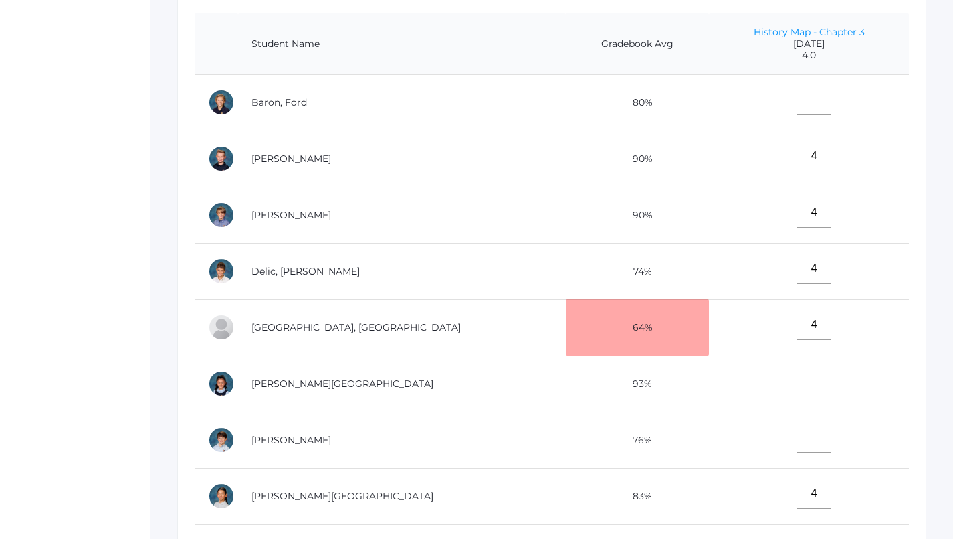
scroll to position [315, 1]
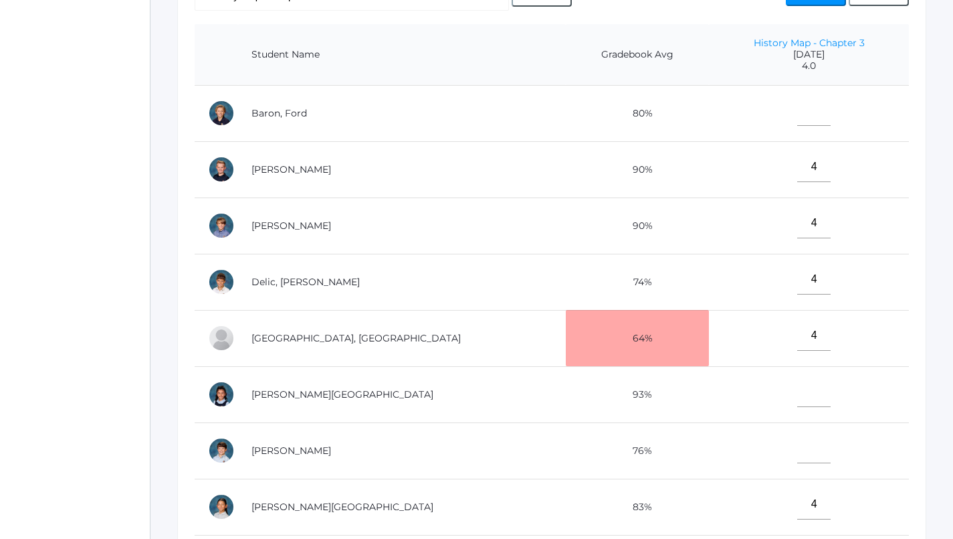
type input"] "4"
click at [798, 104] on input"] "text" at bounding box center [814, 111] width 33 height 30
type input"] "4"
click at [798, 450] on input"] "text" at bounding box center [814, 448] width 33 height 30
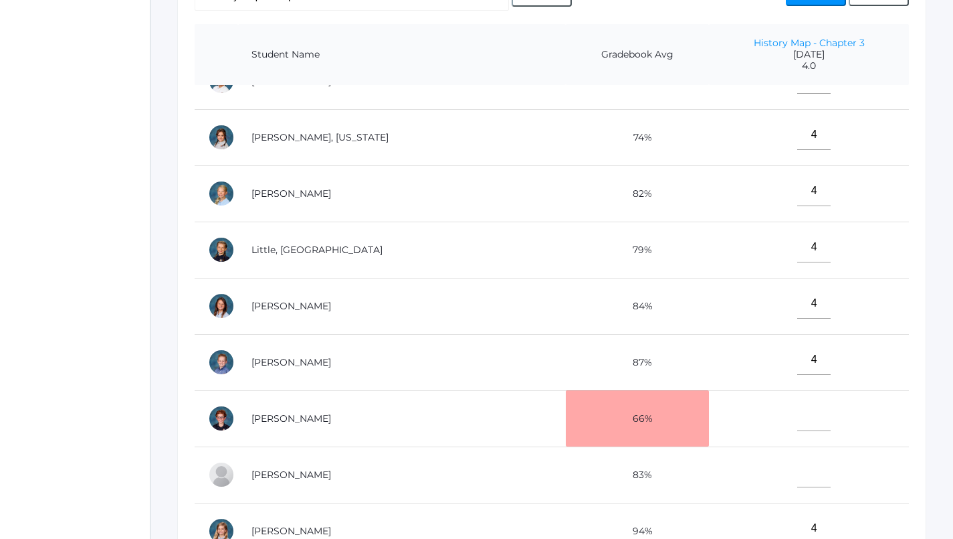
scroll to position [492, 0]
type input"] "4"
click at [798, 405] on input"] "text" at bounding box center [814, 416] width 33 height 30
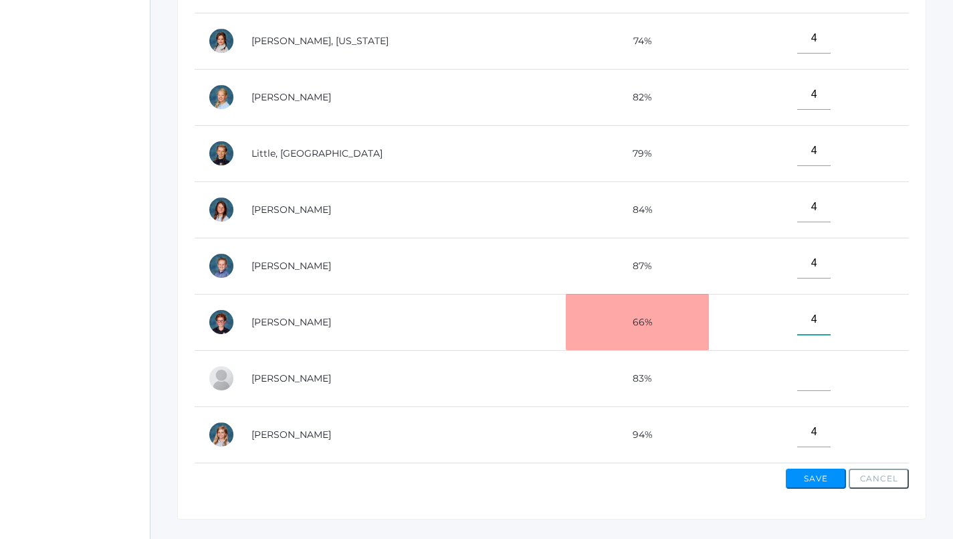
scroll to position [414, 0]
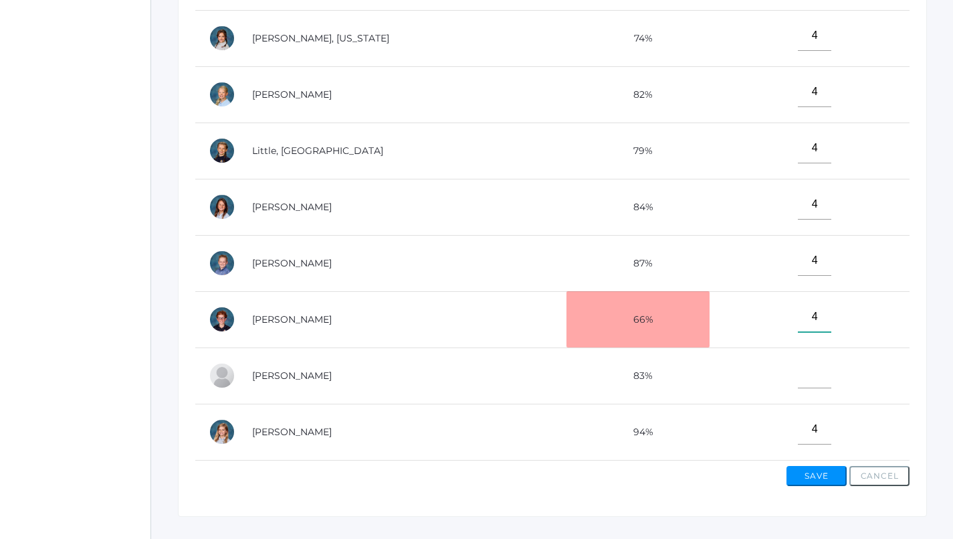
type input"] "4"
click at [798, 361] on input"] "text" at bounding box center [814, 373] width 33 height 30
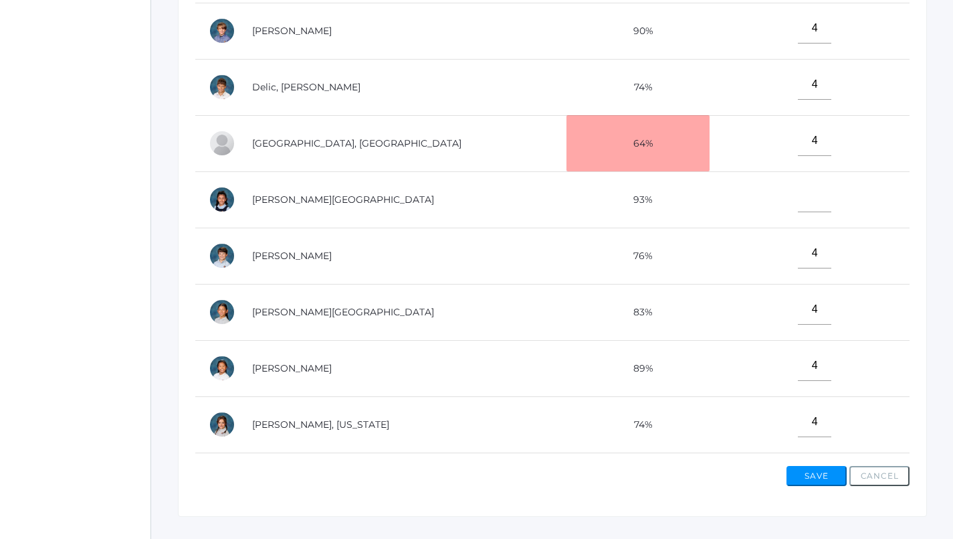
scroll to position [93, 0]
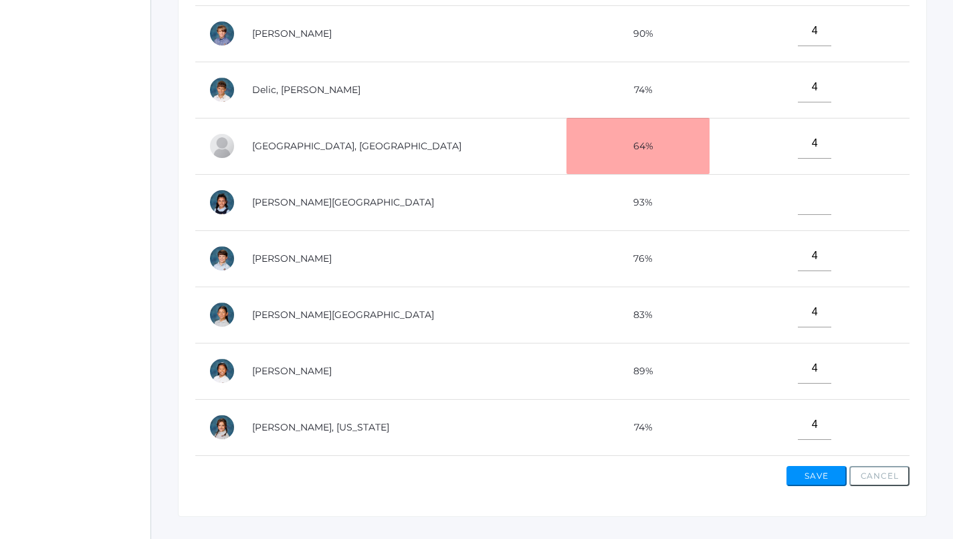
type input"] "4"
click at [798, 202] on input"] "text" at bounding box center [814, 200] width 33 height 30
type input"] "4"
click at [806, 471] on button "Save" at bounding box center [817, 476] width 60 height 20
